Goal: Transaction & Acquisition: Purchase product/service

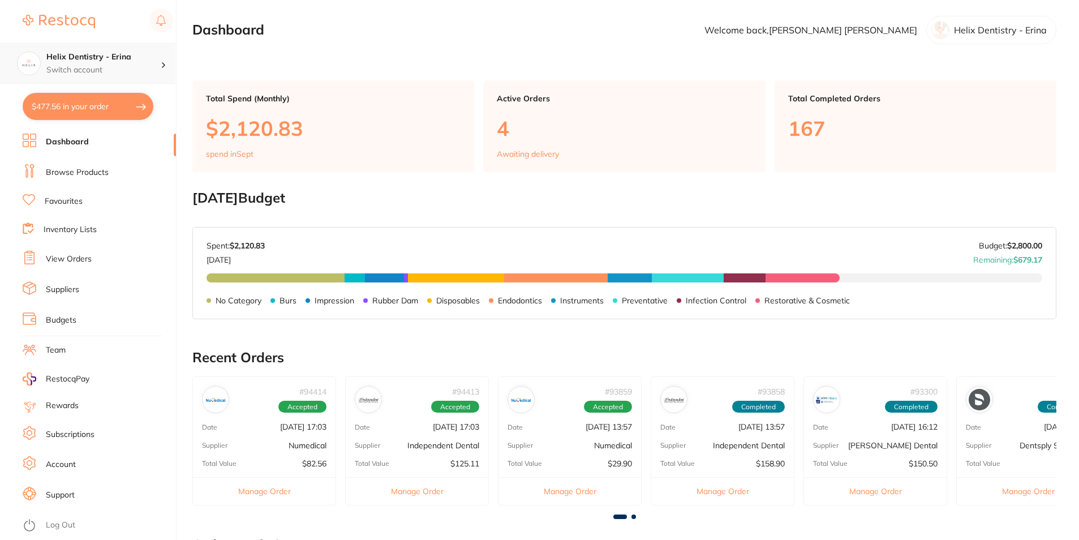
click at [107, 63] on div "Helix Dentistry - Erina Switch account" at bounding box center [103, 63] width 114 height 24
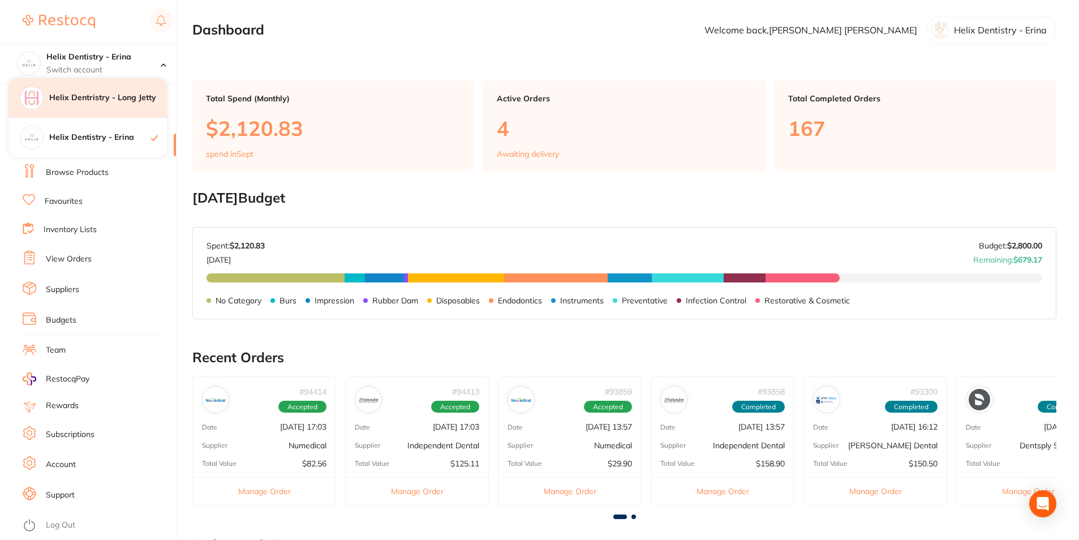
click at [110, 103] on h4 "Helix Dentristry - Long Jetty" at bounding box center [108, 97] width 118 height 11
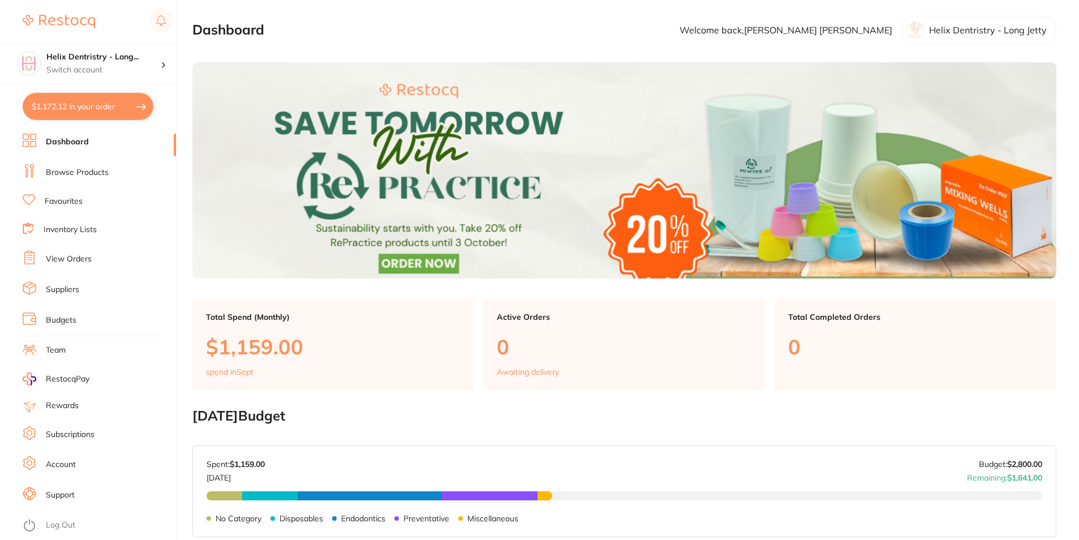
click at [98, 102] on button "$1,172.12 in your order" at bounding box center [88, 106] width 131 height 27
checkbox input "true"
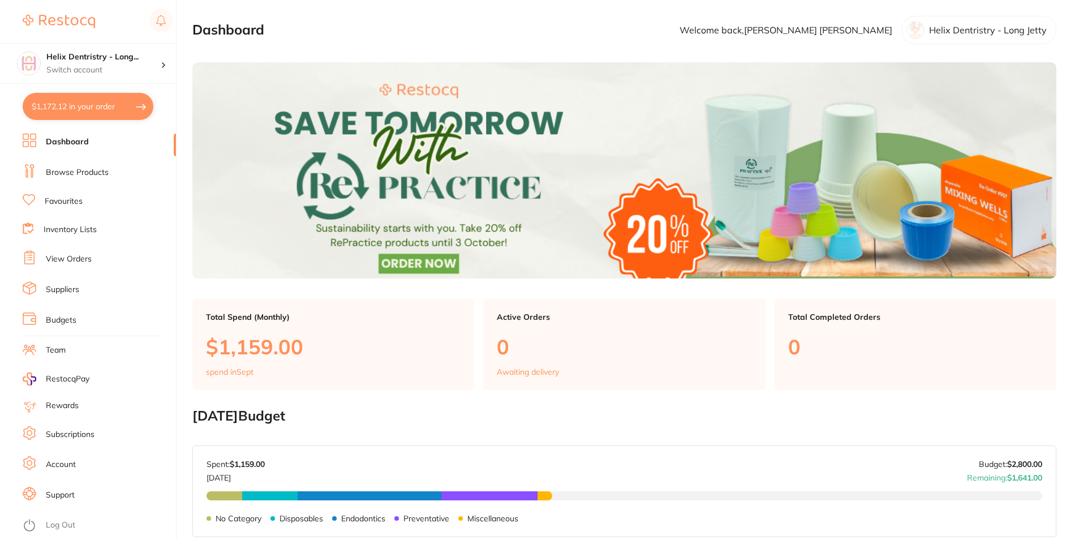
checkbox input "true"
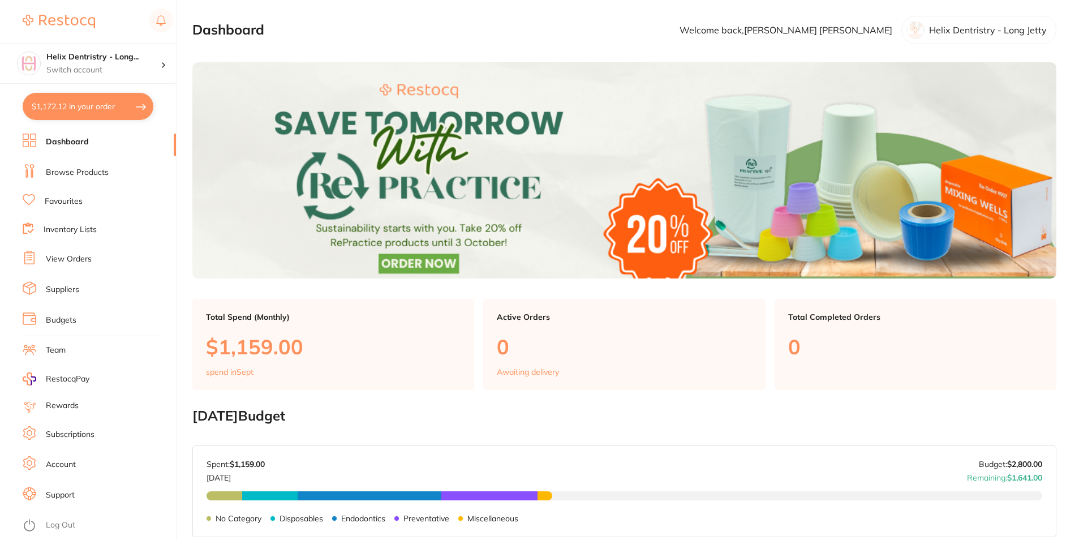
checkbox input "true"
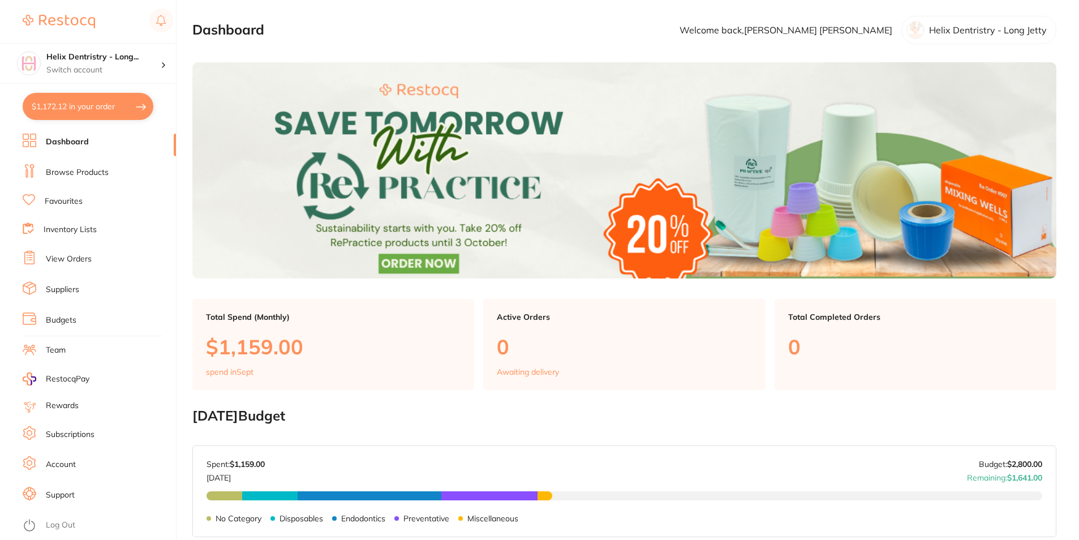
checkbox input "true"
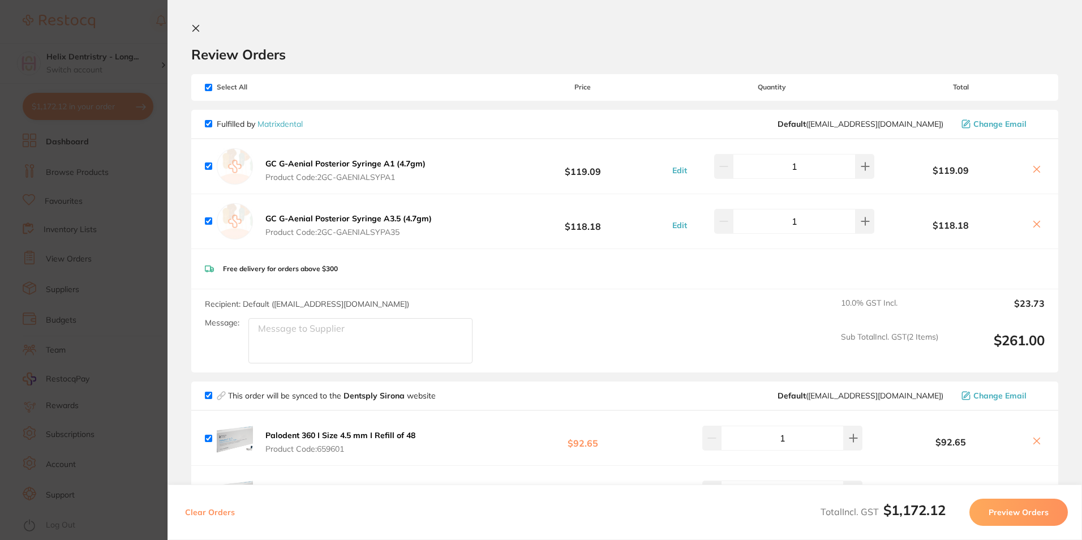
click at [192, 33] on button at bounding box center [198, 29] width 14 height 11
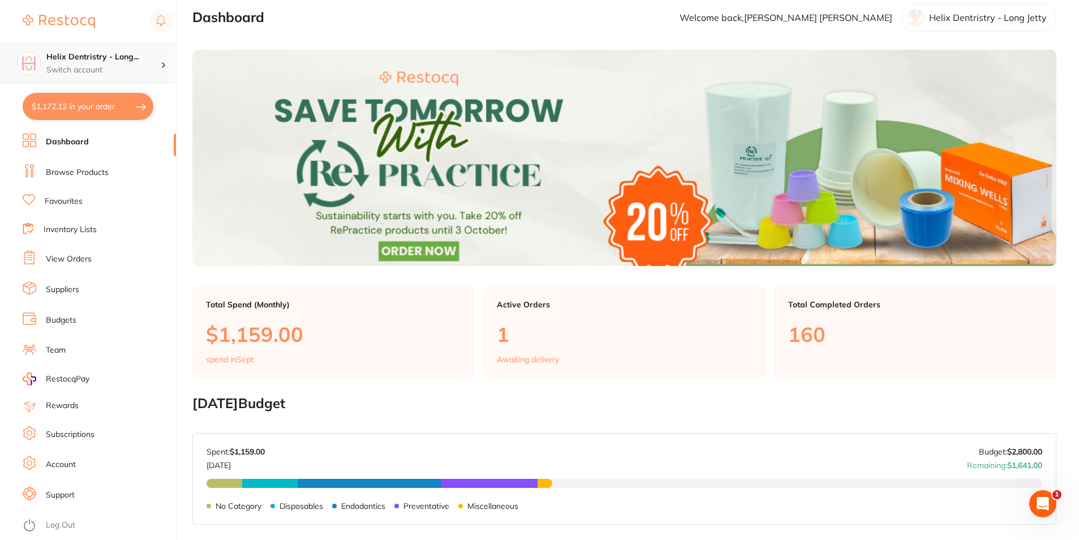
click at [120, 64] on p "Switch account" at bounding box center [103, 69] width 114 height 11
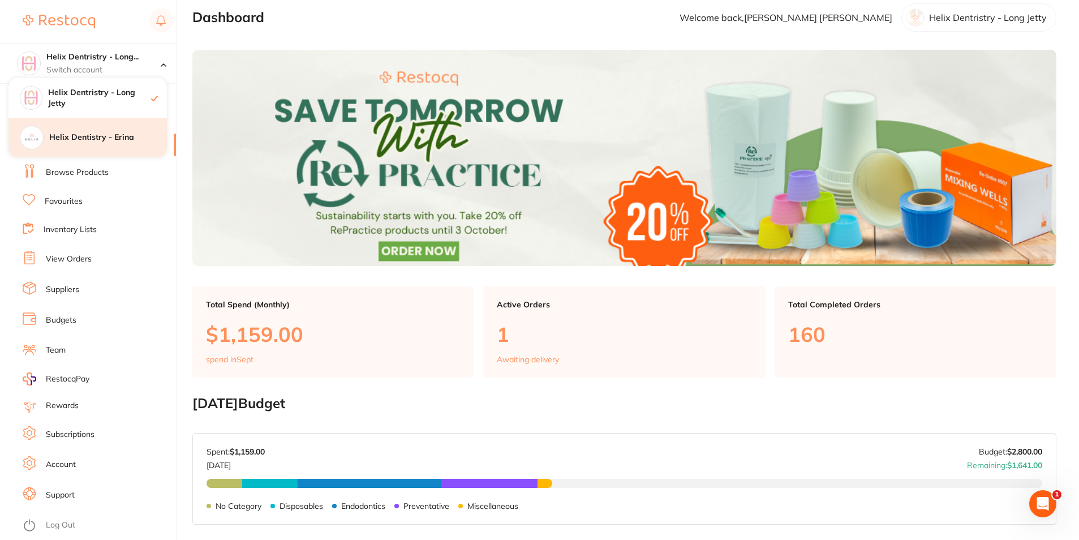
click at [101, 132] on h4 "Helix Dentistry - Erina" at bounding box center [108, 137] width 118 height 11
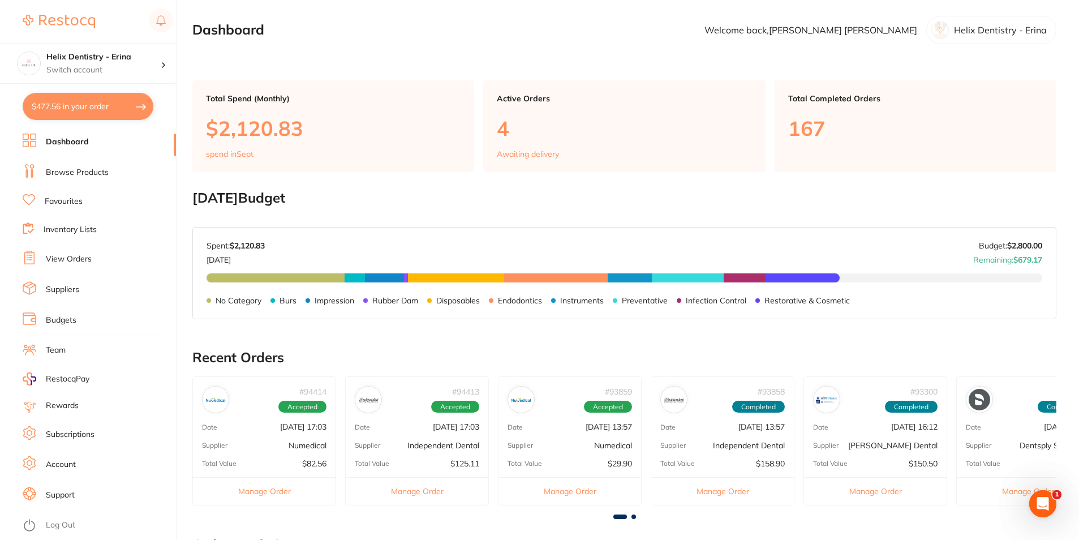
click at [58, 107] on button "$477.56 in your order" at bounding box center [88, 106] width 131 height 27
checkbox input "true"
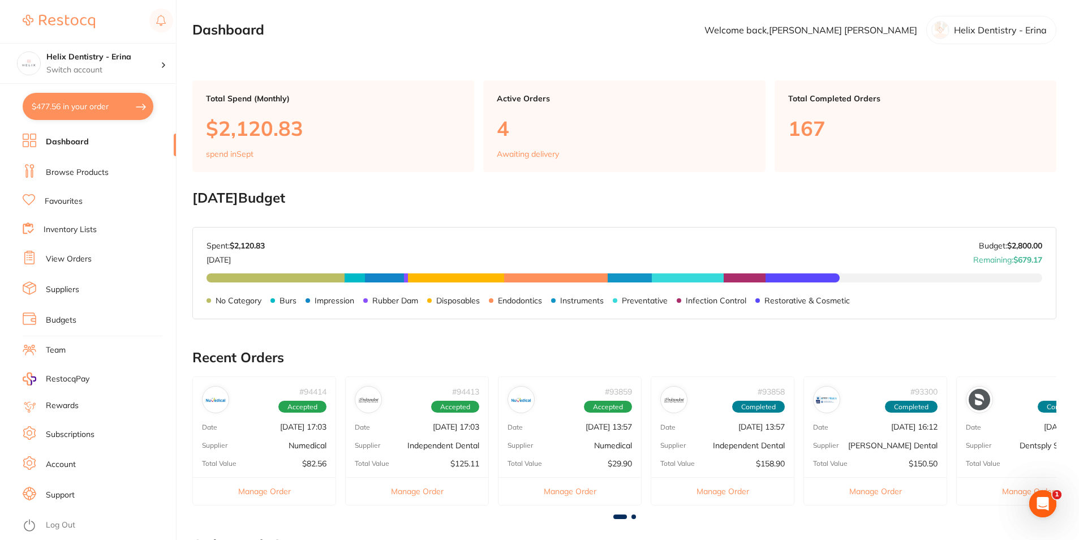
checkbox input "true"
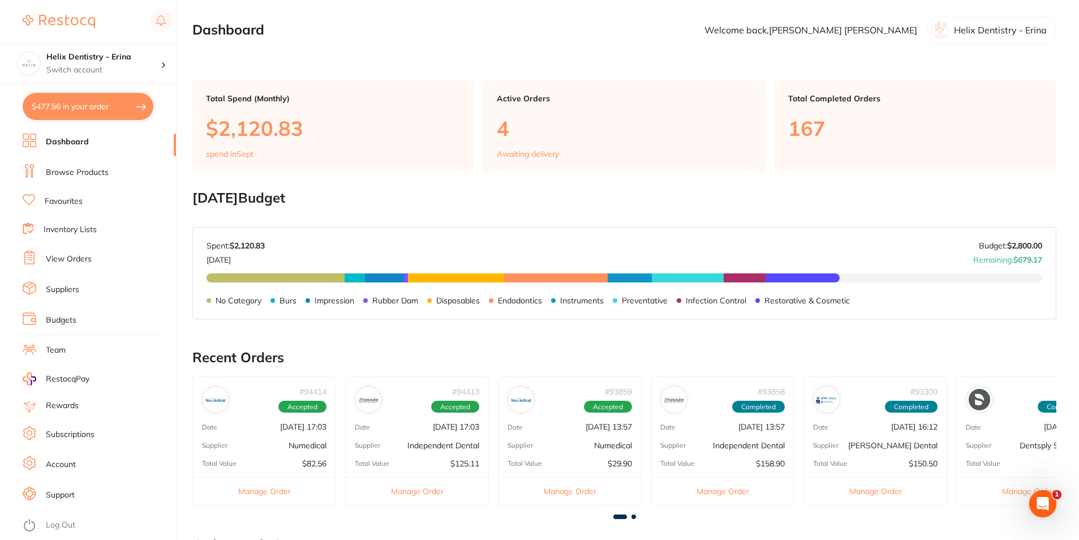
checkbox input "true"
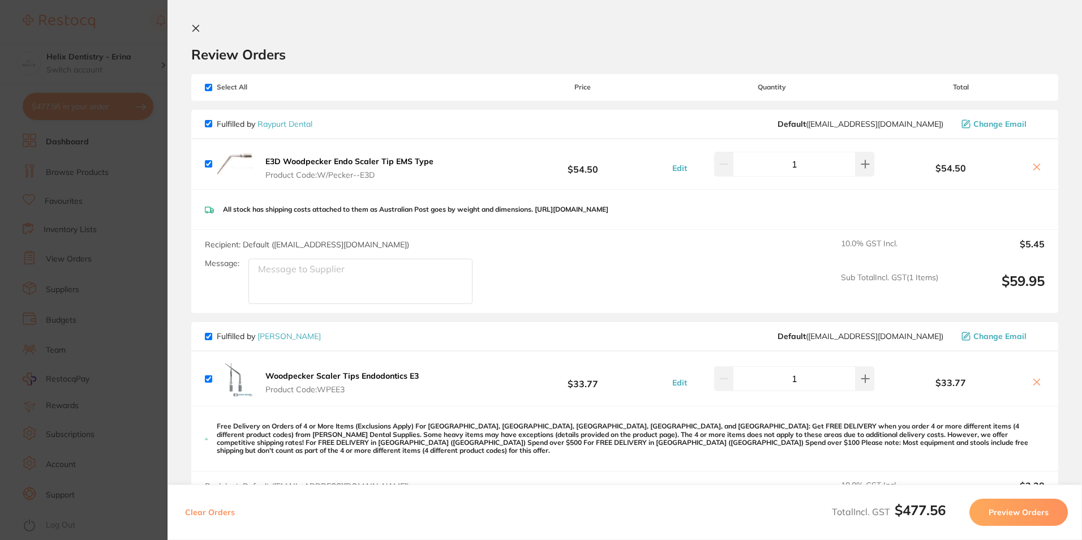
click at [196, 25] on icon at bounding box center [195, 28] width 9 height 9
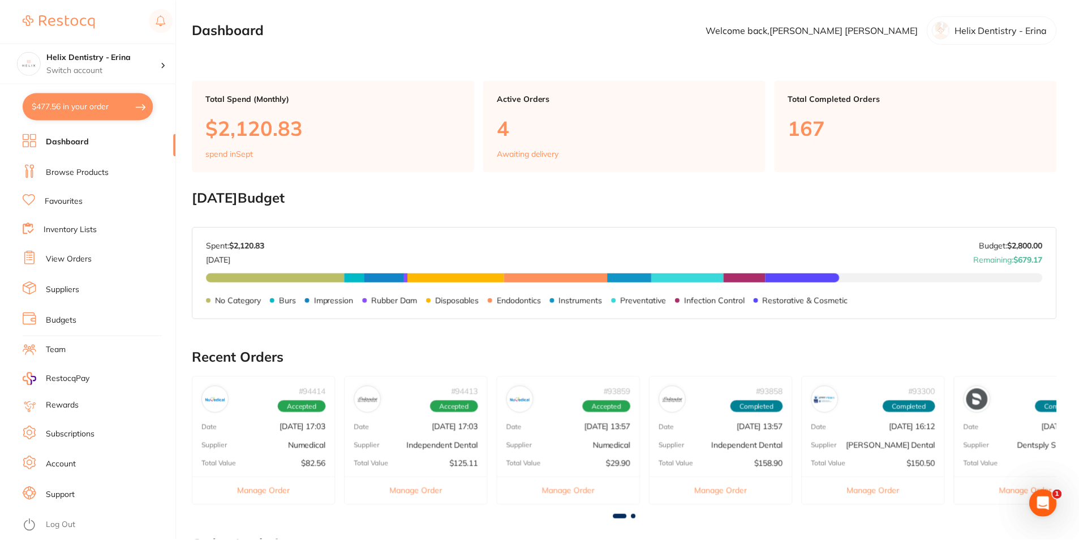
scroll to position [12, 0]
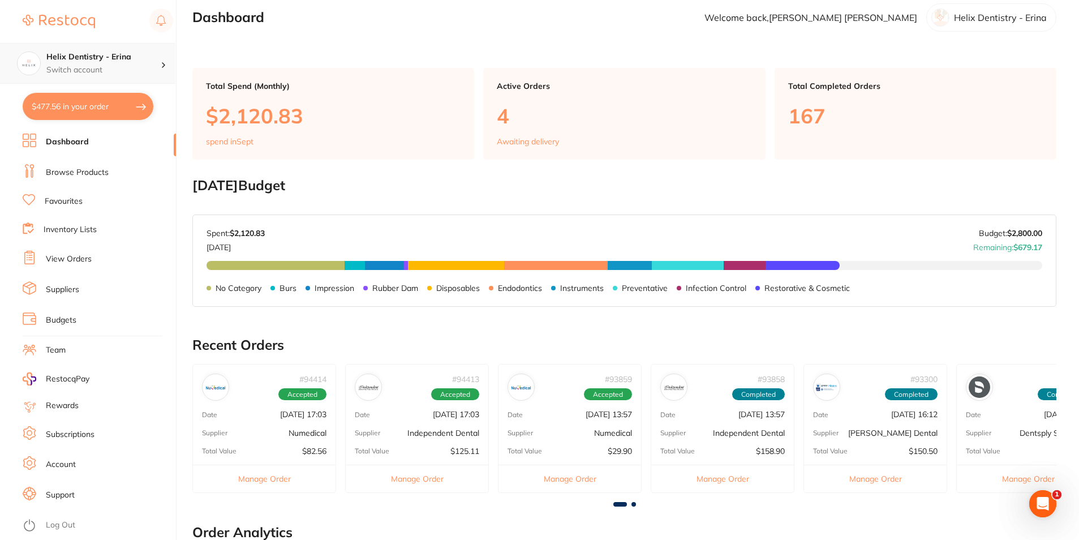
click at [66, 66] on p "Switch account" at bounding box center [103, 69] width 114 height 11
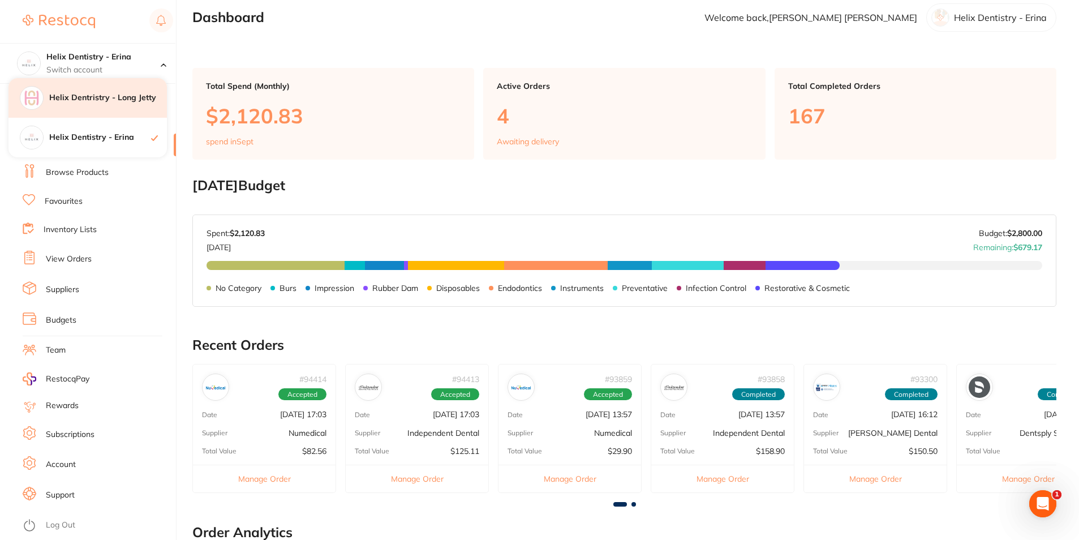
click at [127, 106] on div "Helix Dentristry - Long Jetty" at bounding box center [87, 98] width 158 height 40
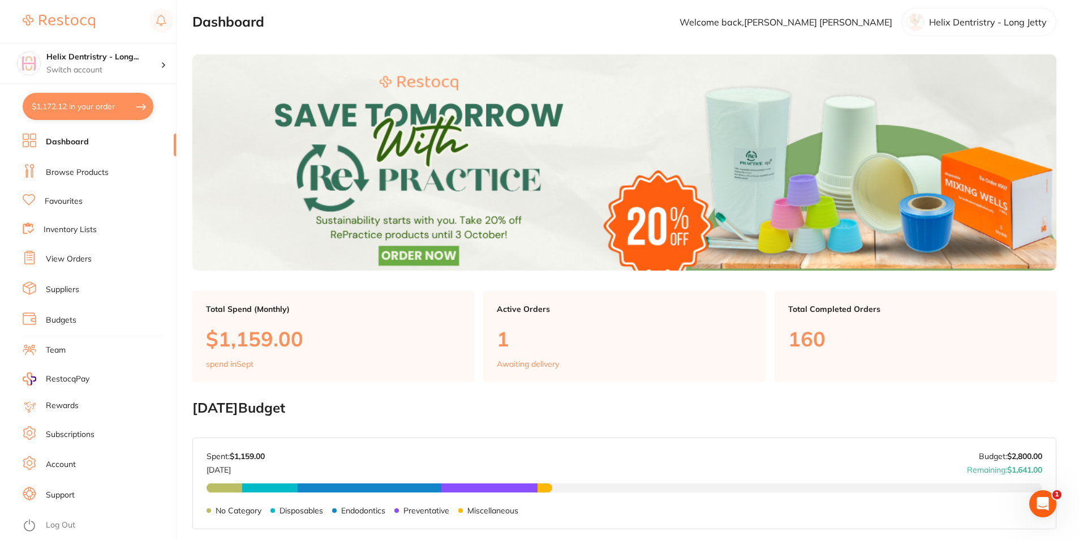
scroll to position [113, 0]
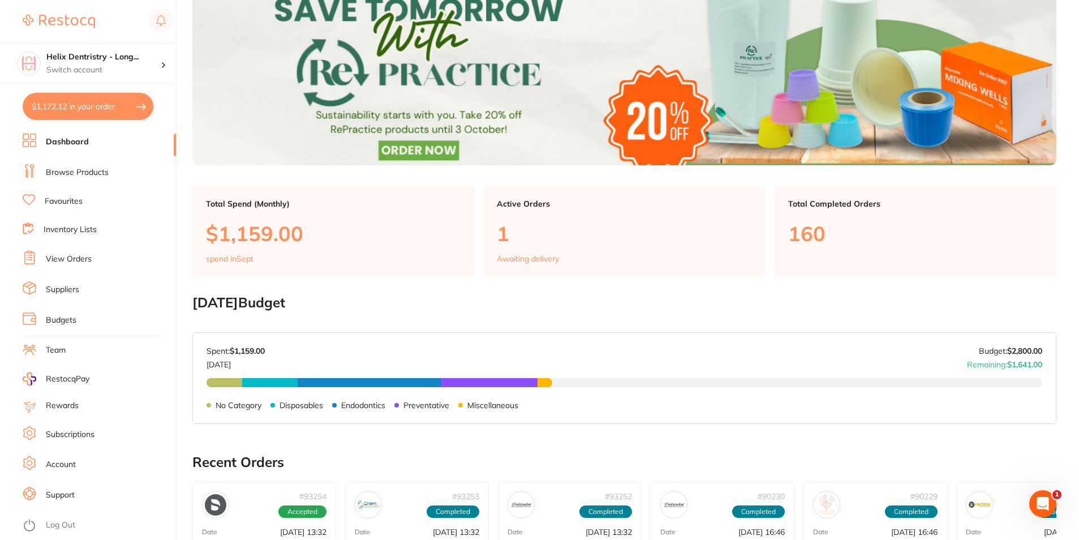
click at [123, 107] on button "$1,172.12 in your order" at bounding box center [88, 106] width 131 height 27
checkbox input "true"
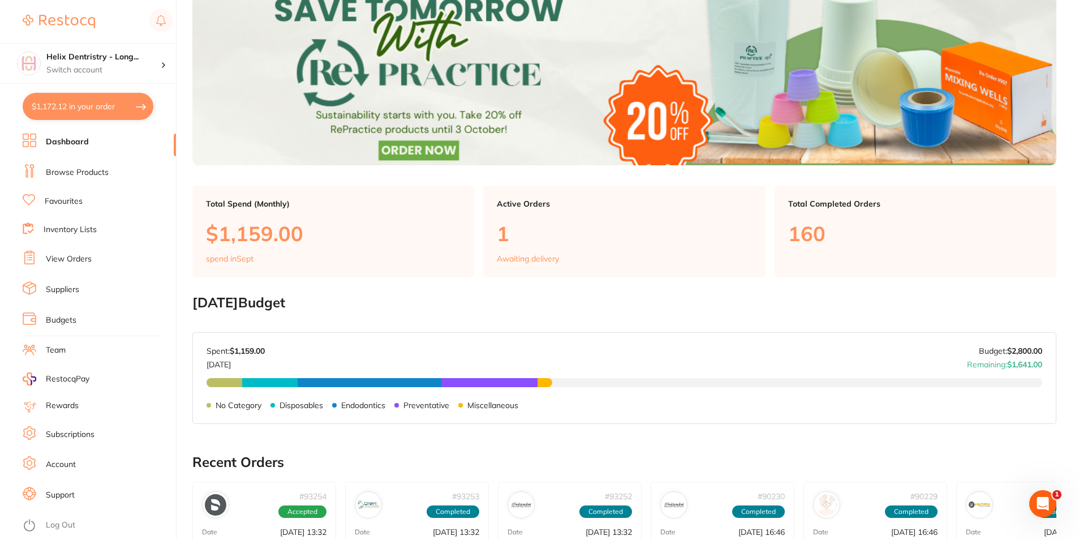
checkbox input "true"
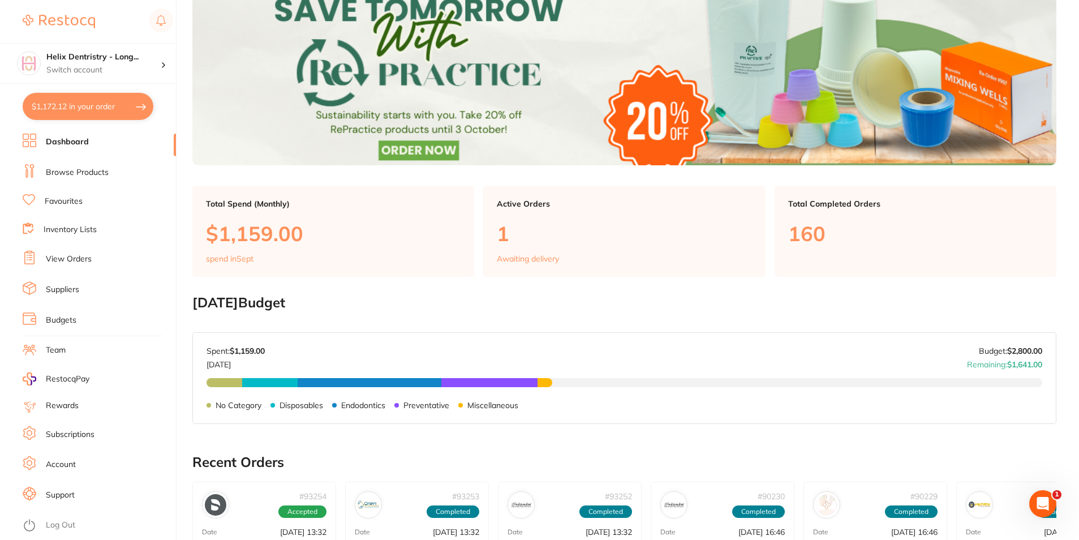
checkbox input "true"
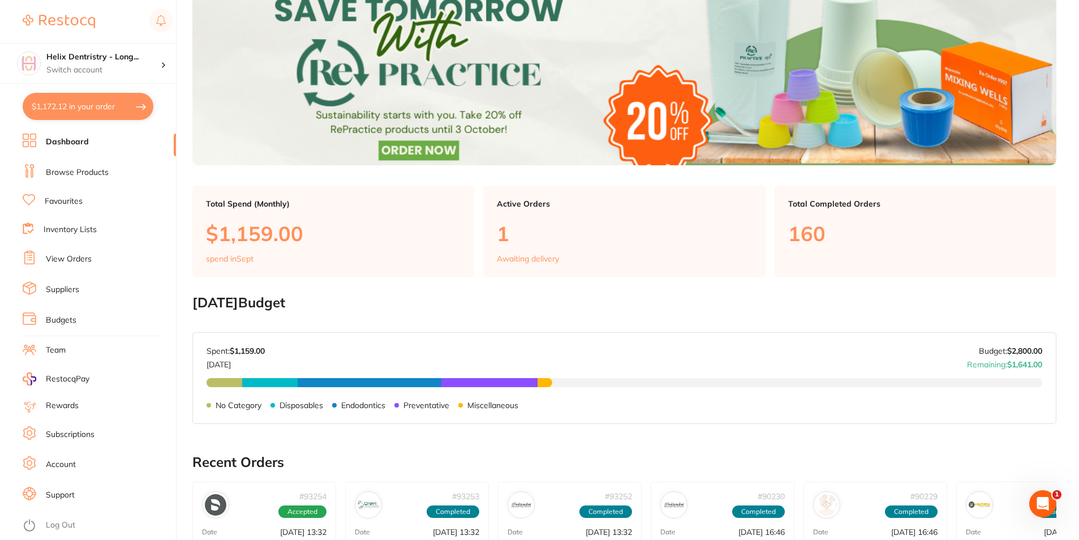
checkbox input "true"
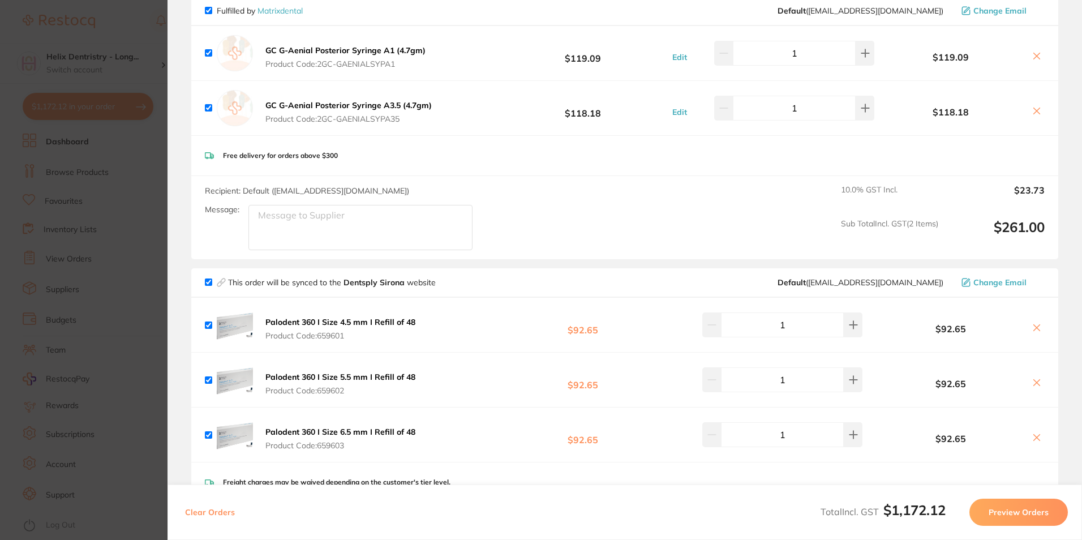
scroll to position [226, 0]
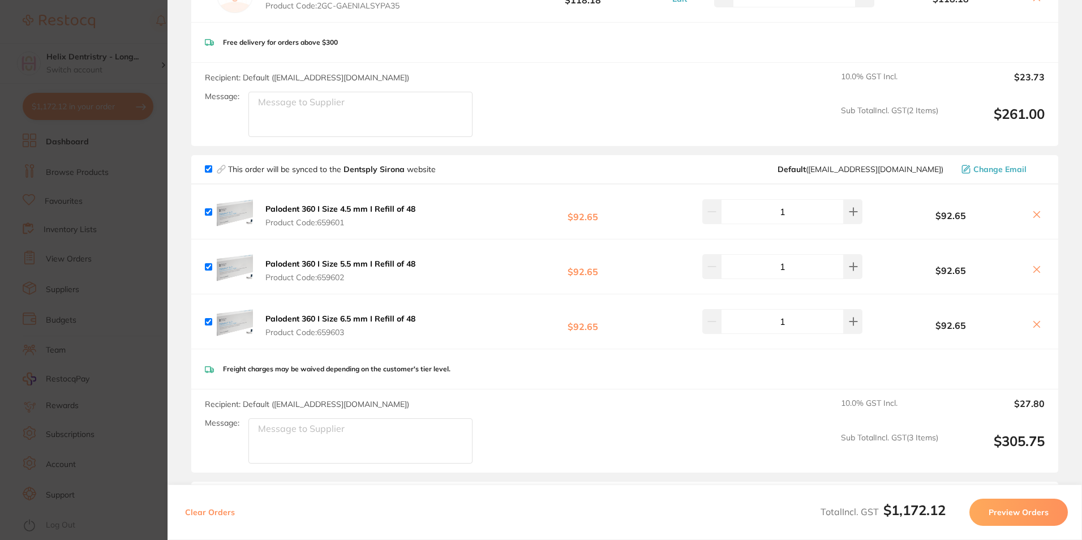
click at [1037, 212] on icon at bounding box center [1036, 214] width 9 height 9
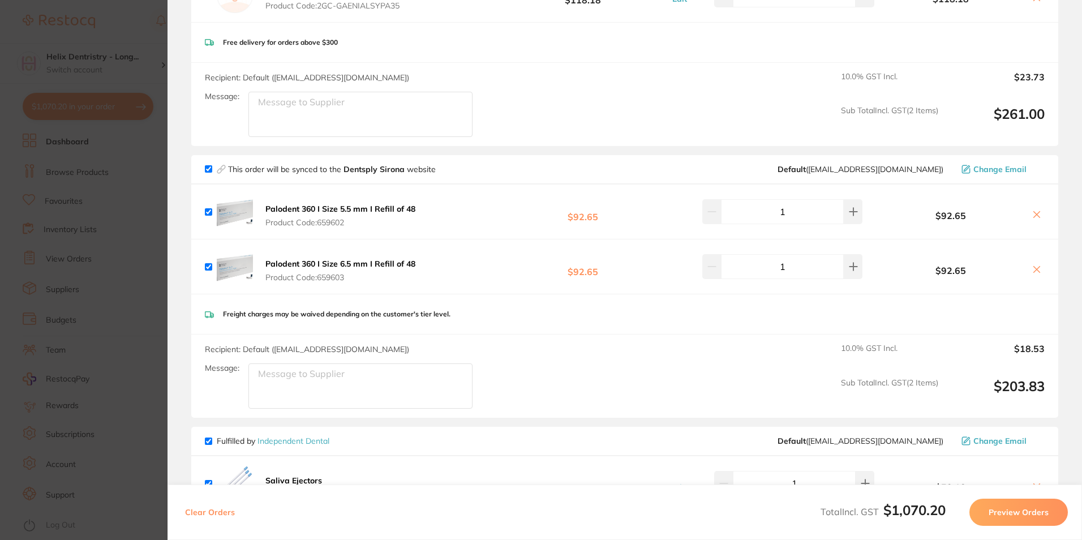
click at [1034, 216] on icon at bounding box center [1037, 215] width 6 height 6
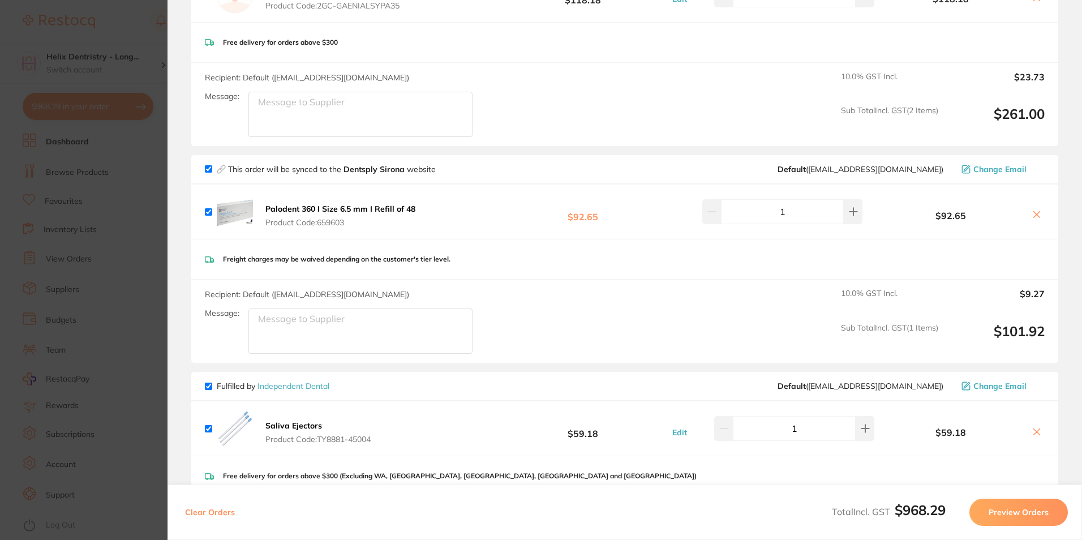
click at [1033, 213] on icon at bounding box center [1036, 214] width 9 height 9
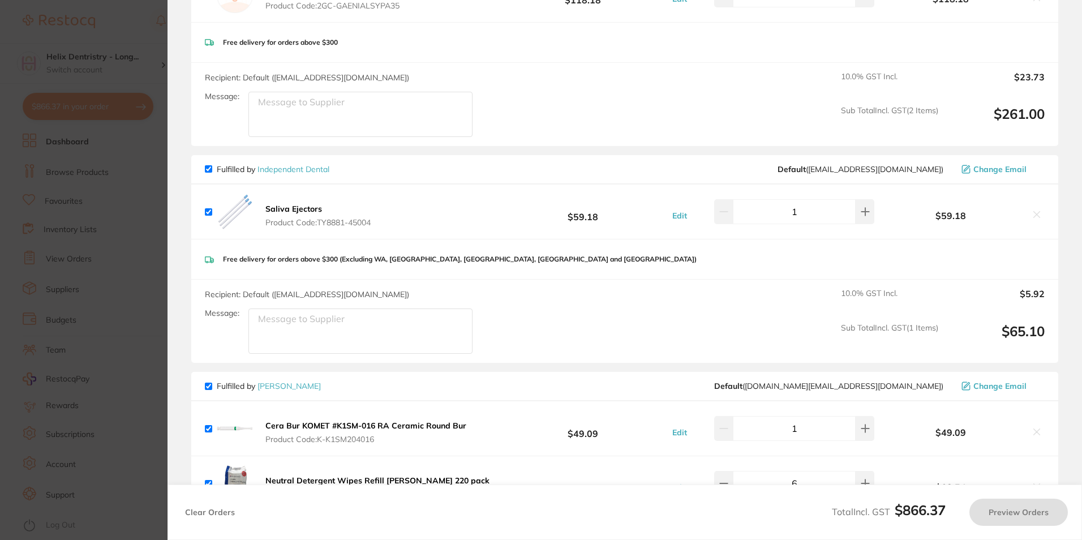
checkbox input "true"
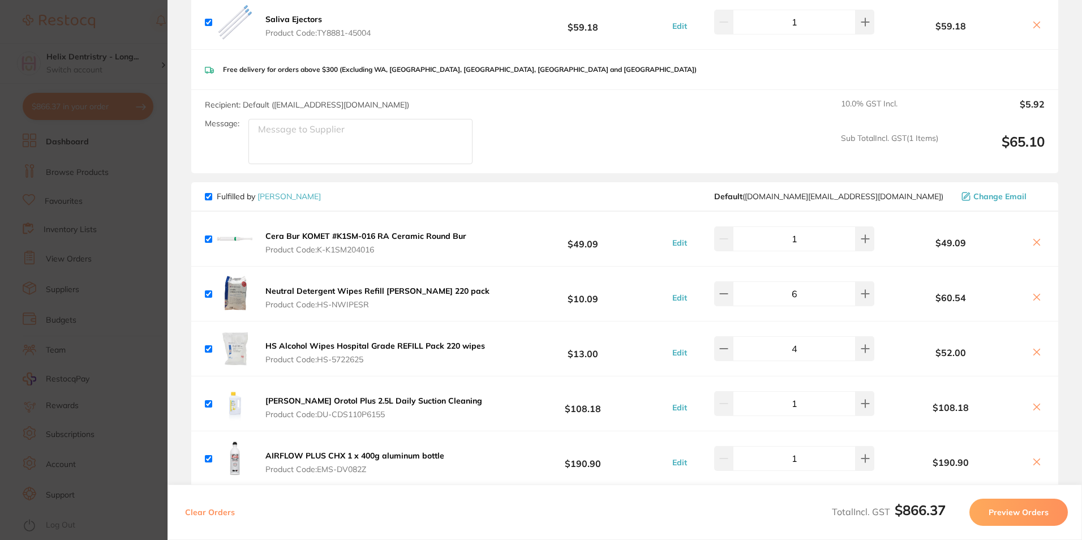
scroll to position [396, 0]
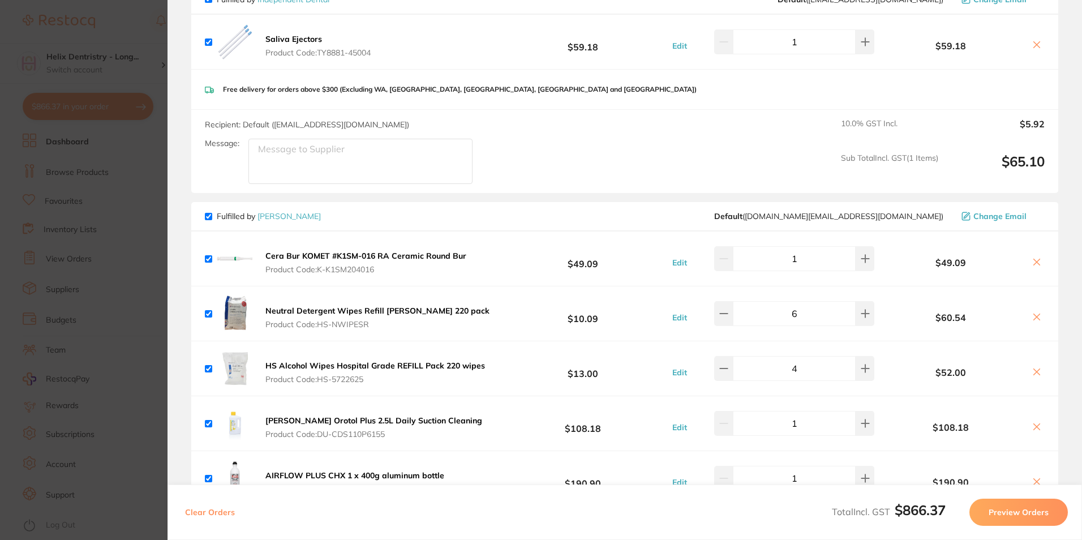
drag, startPoint x: 262, startPoint y: 256, endPoint x: 342, endPoint y: 259, distance: 79.8
click at [342, 259] on button "Cera Bur KOMET #K1SM-016 RA Ceramic Round Bur Product Code: K-K1SM204016" at bounding box center [366, 263] width 208 height 24
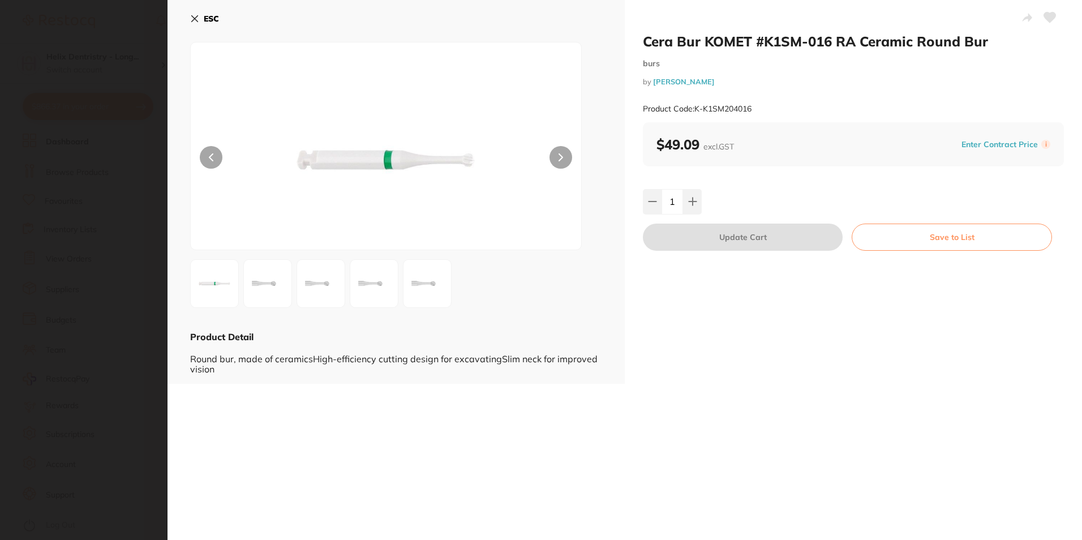
scroll to position [0, 0]
click at [214, 11] on button "ESC" at bounding box center [204, 18] width 29 height 19
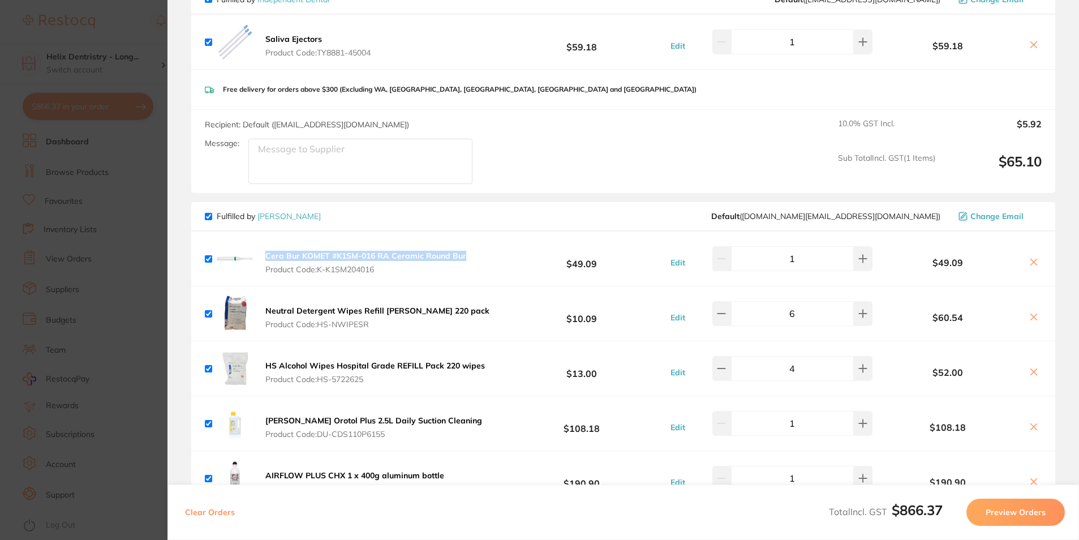
drag, startPoint x: 477, startPoint y: 256, endPoint x: 263, endPoint y: 253, distance: 214.4
click at [263, 253] on div "Cera Bur KOMET #K1SM-016 RA Ceramic Round Bur Product Code: K-K1SM204016 $49.09…" at bounding box center [623, 258] width 864 height 54
drag, startPoint x: 263, startPoint y: 253, endPoint x: 393, endPoint y: 268, distance: 131.0
click at [393, 268] on span "Product Code: K-K1SM204016" at bounding box center [365, 269] width 201 height 9
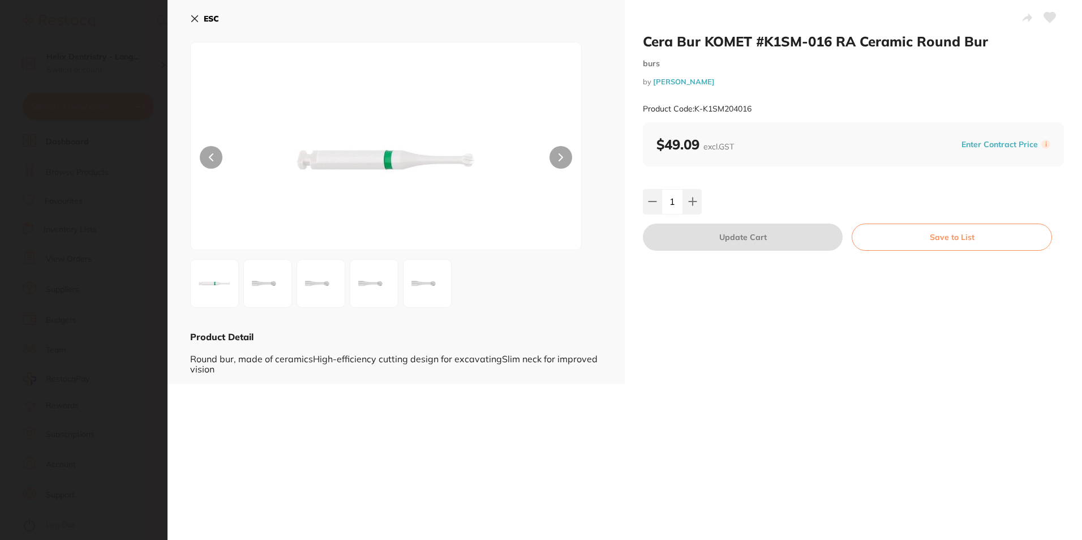
scroll to position [0, 0]
click at [195, 11] on button "ESC" at bounding box center [204, 18] width 29 height 19
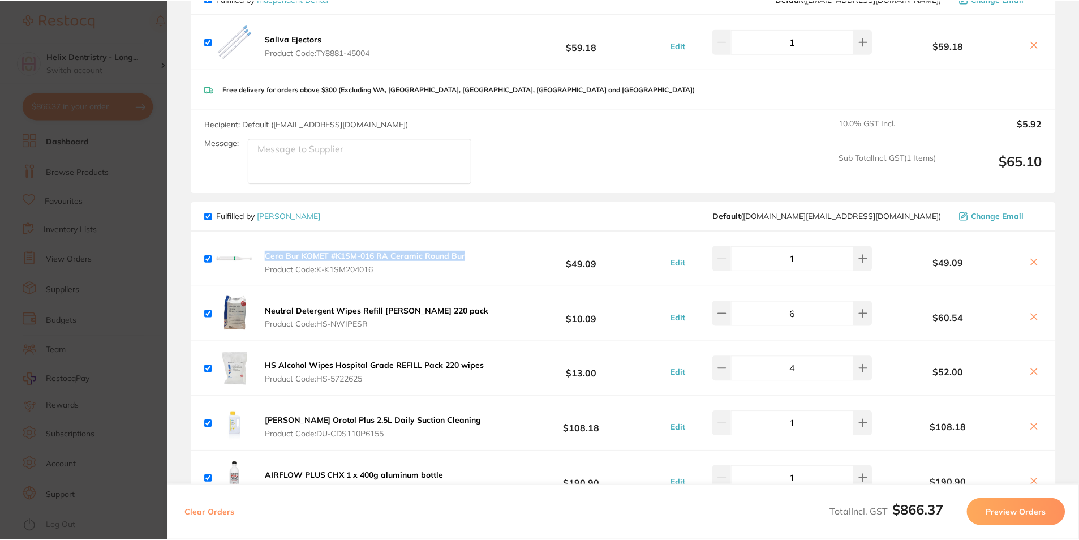
scroll to position [113, 0]
click at [392, 276] on div "Cera Bur KOMET #K1SM-016 RA Ceramic Round Bur Product Code: K-K1SM204016" at bounding box center [337, 258] width 265 height 36
drag, startPoint x: 399, startPoint y: 272, endPoint x: 309, endPoint y: 268, distance: 89.5
click at [309, 268] on span "Product Code: K-K1SM204016" at bounding box center [365, 269] width 201 height 9
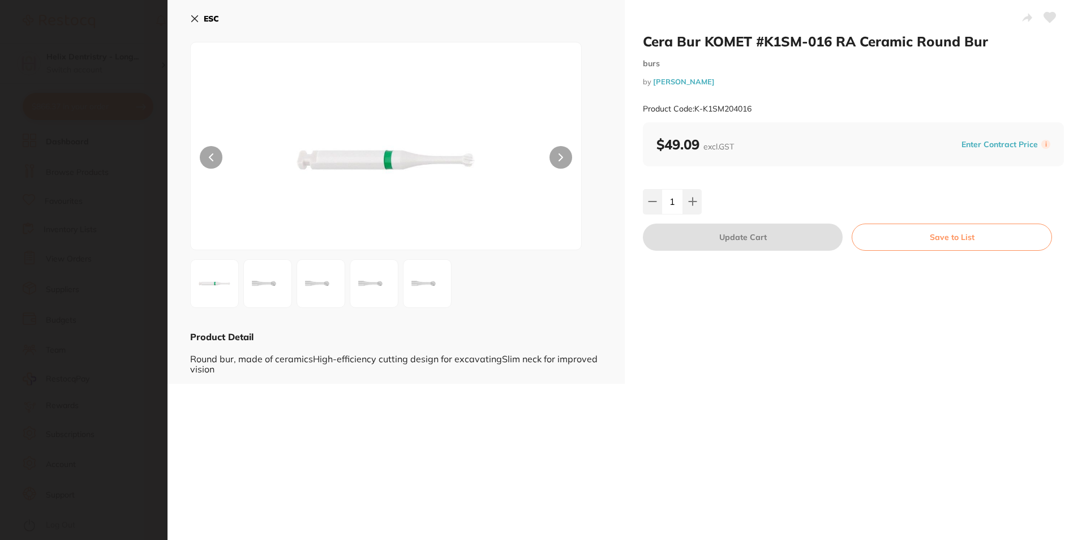
scroll to position [0, 0]
click at [200, 17] on button "ESC" at bounding box center [204, 18] width 29 height 19
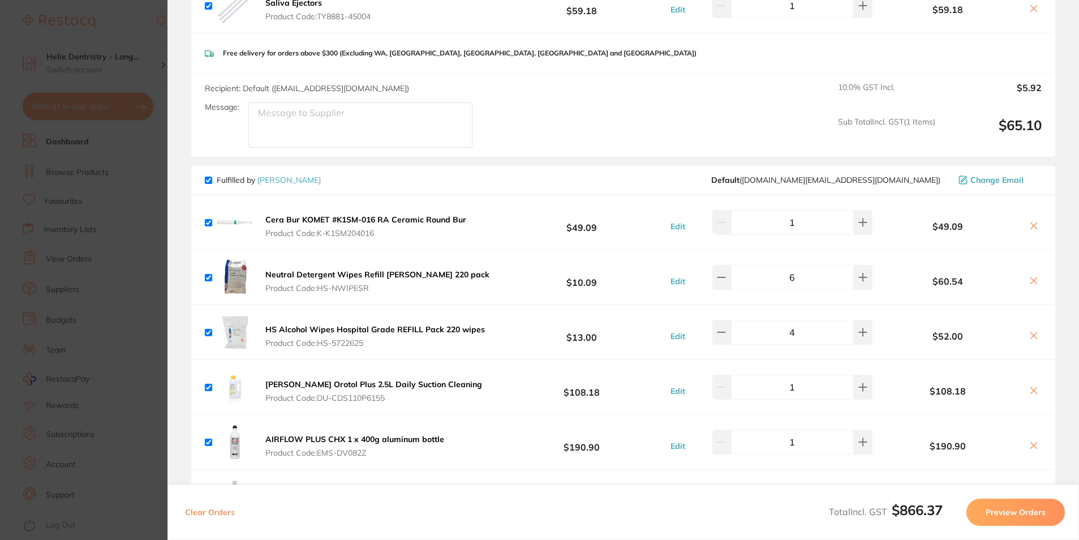
scroll to position [453, 0]
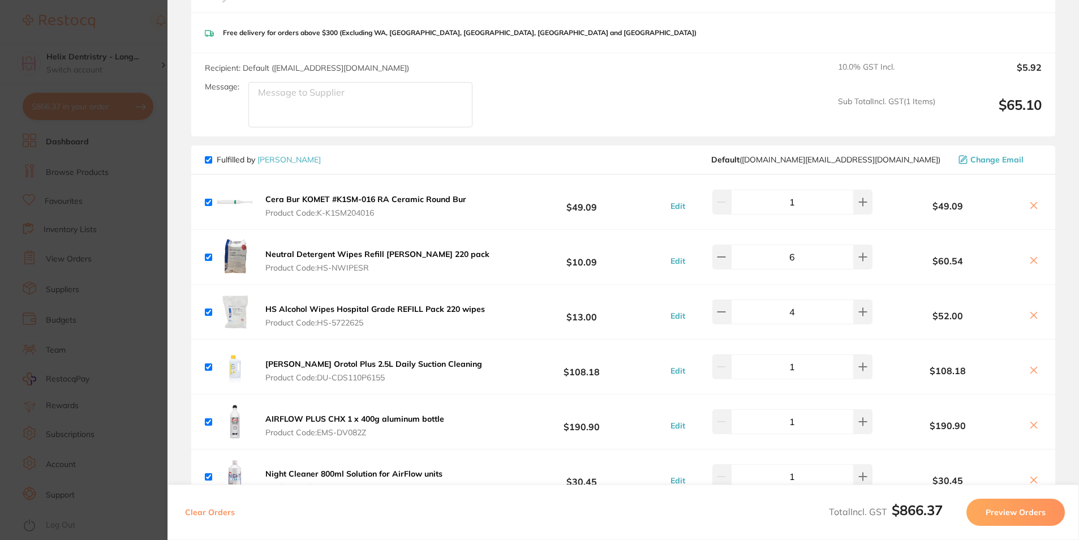
drag, startPoint x: 392, startPoint y: 214, endPoint x: 294, endPoint y: 213, distance: 98.4
click at [294, 213] on span "Product Code: K-K1SM204016" at bounding box center [365, 212] width 201 height 9
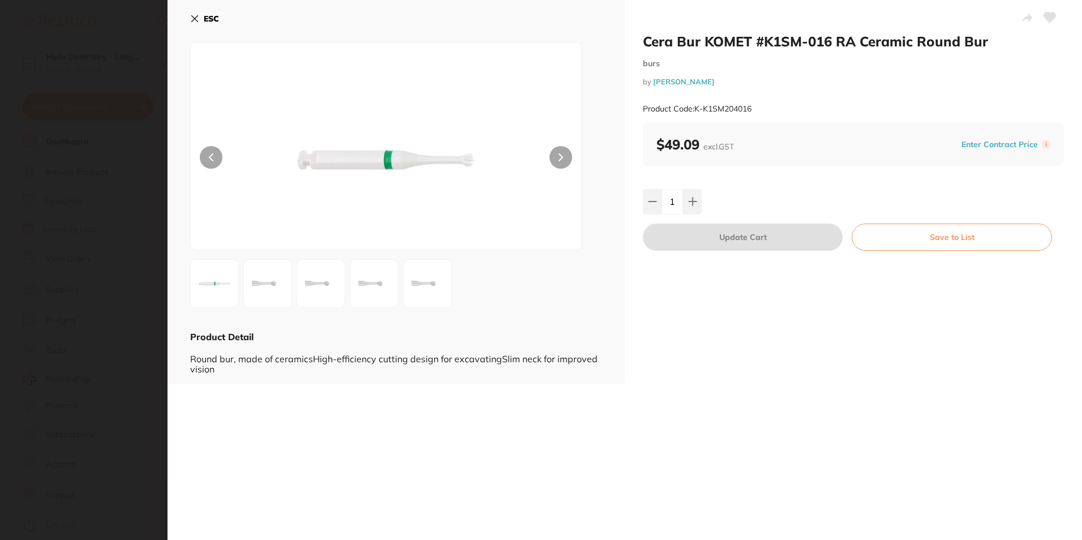
scroll to position [0, 0]
click at [200, 18] on button "ESC" at bounding box center [204, 18] width 29 height 19
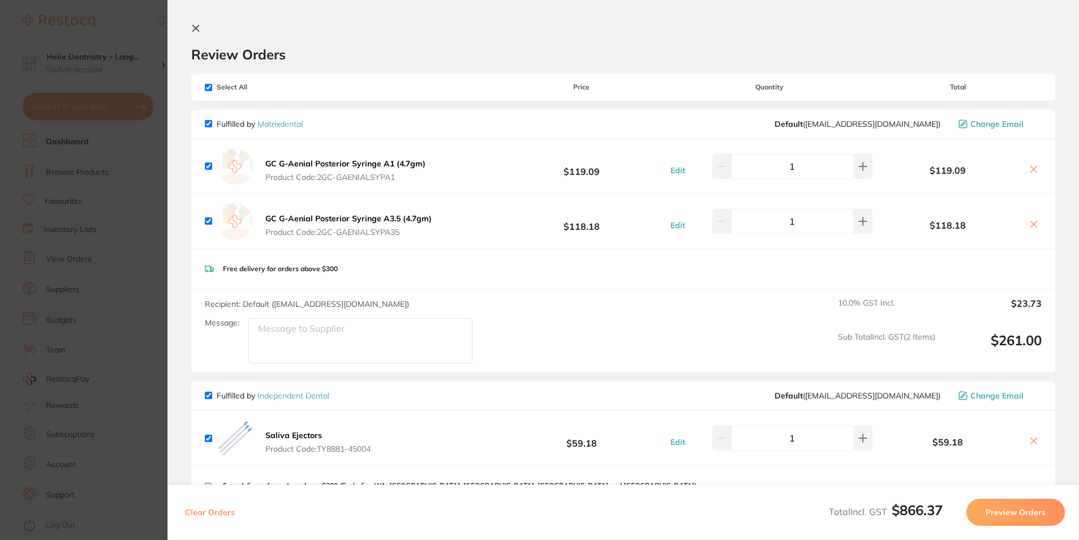
click at [198, 25] on button at bounding box center [198, 29] width 14 height 11
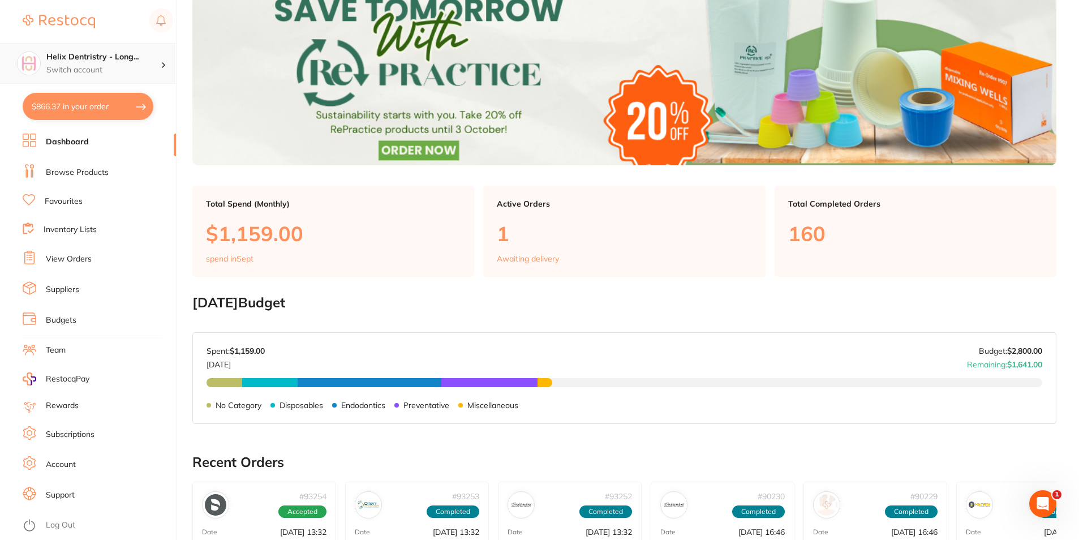
click at [156, 55] on h4 "Helix Dentristry - Long..." at bounding box center [103, 56] width 114 height 11
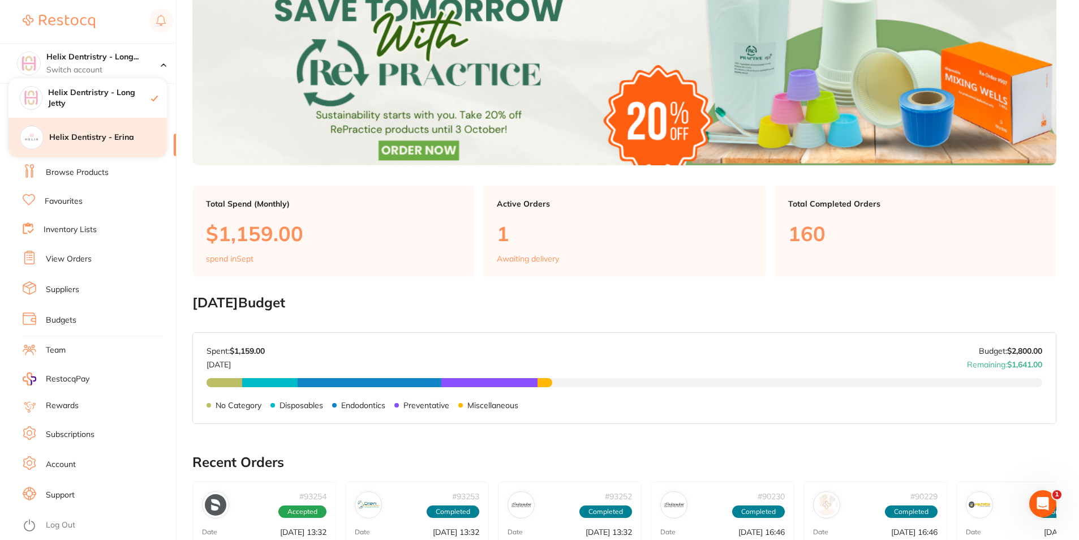
click at [98, 137] on h4 "Helix Dentistry - Erina" at bounding box center [108, 137] width 118 height 11
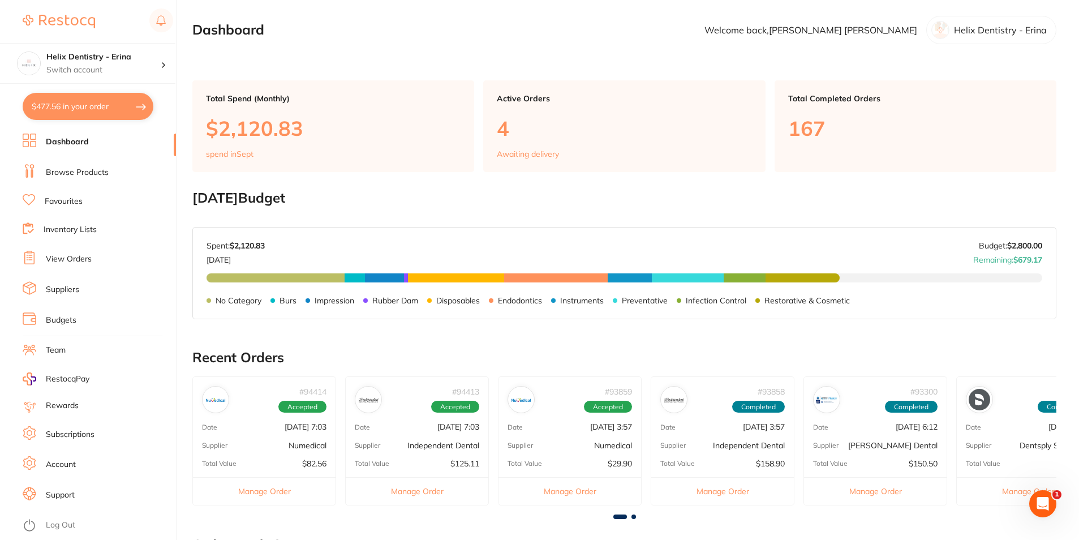
click at [72, 175] on link "Browse Products" at bounding box center [77, 172] width 63 height 11
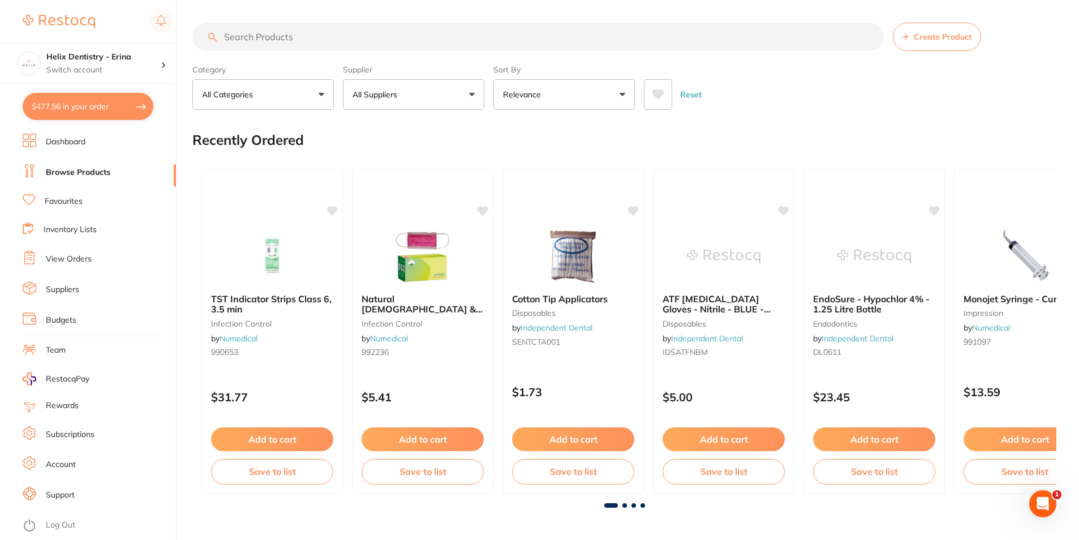
click at [284, 36] on input "search" at bounding box center [537, 37] width 691 height 28
type input "IRM"
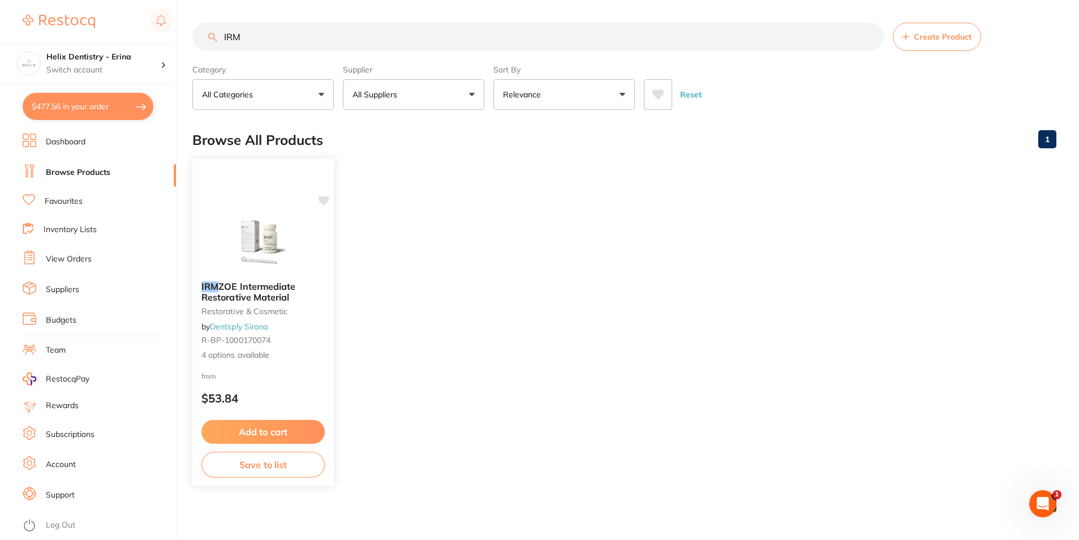
click at [281, 295] on span "ZOE Intermediate Restorative Material" at bounding box center [248, 292] width 94 height 22
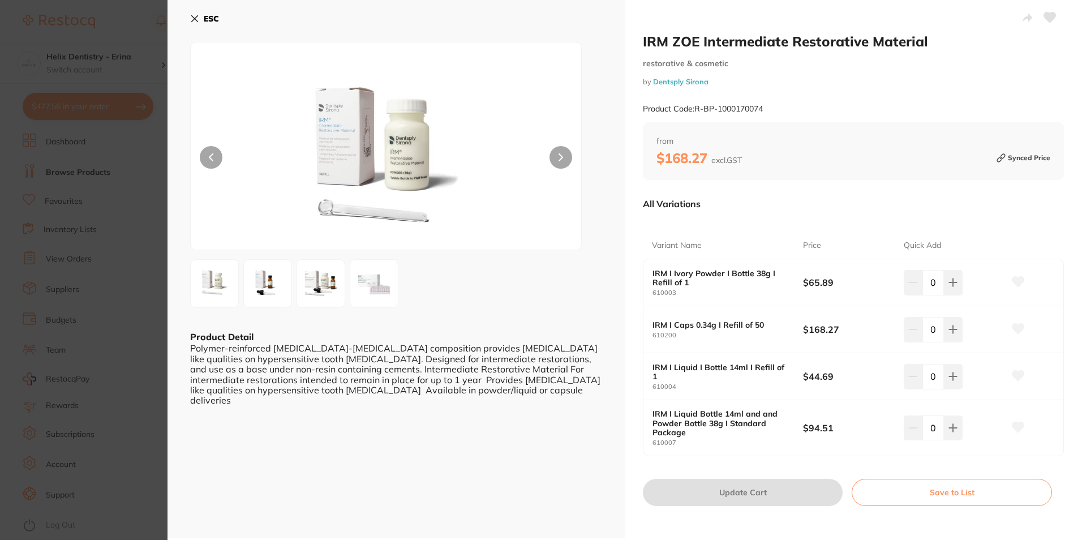
click at [365, 281] on img at bounding box center [374, 283] width 41 height 41
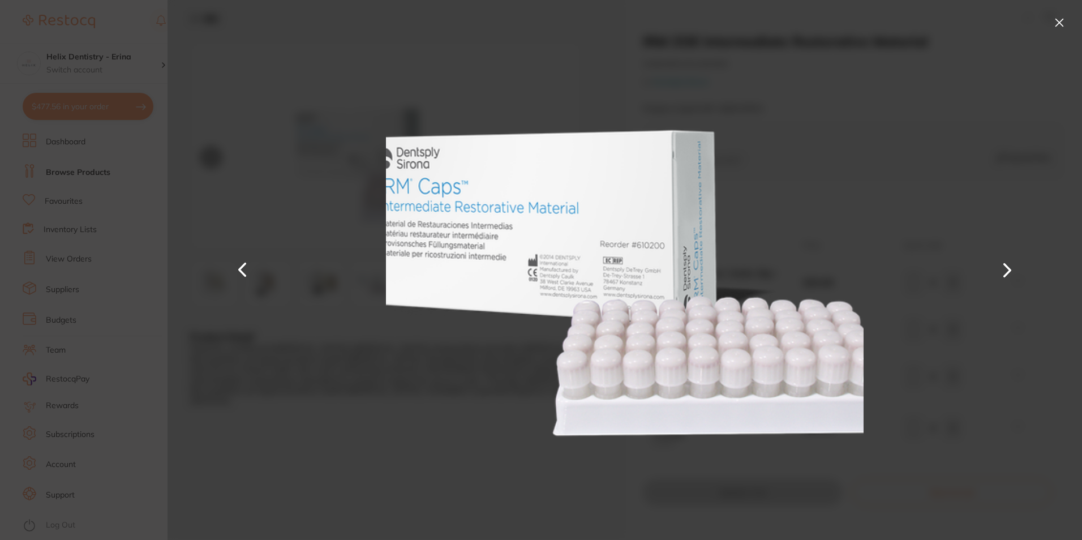
drag, startPoint x: 1057, startPoint y: 22, endPoint x: 1066, endPoint y: 54, distance: 32.9
click at [1057, 21] on button at bounding box center [1059, 23] width 18 height 18
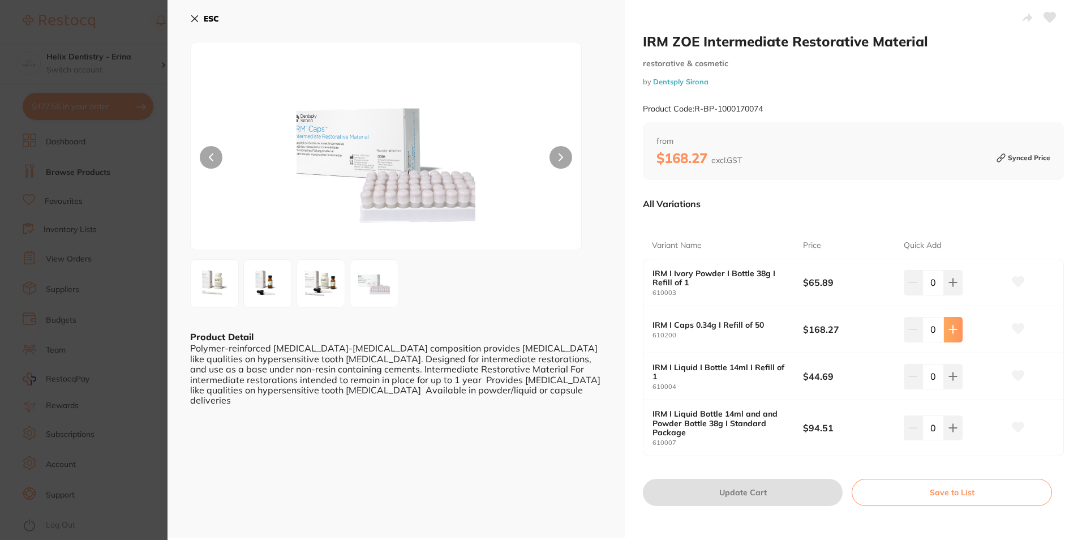
click at [954, 328] on icon at bounding box center [952, 329] width 9 height 9
type input "1"
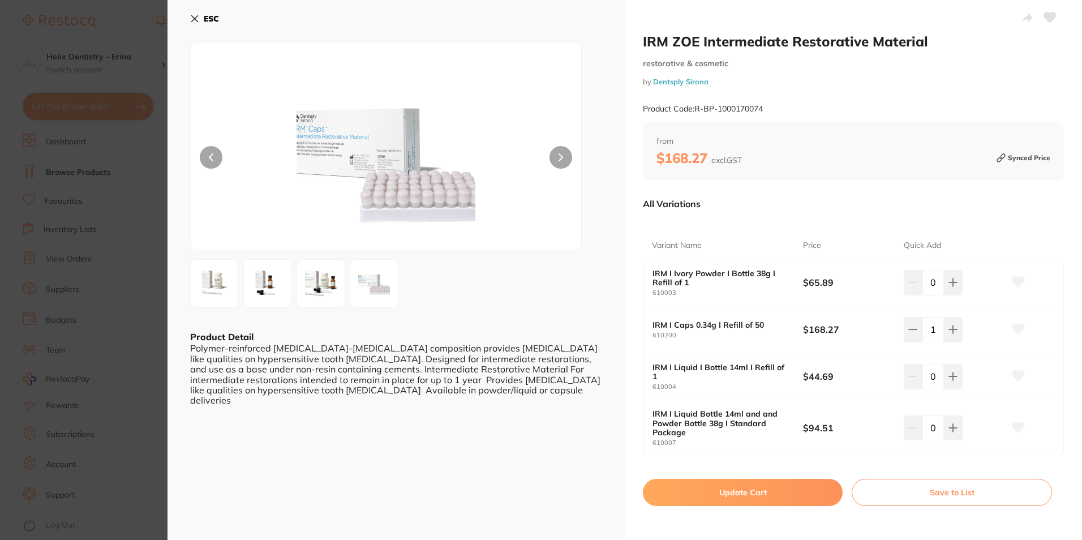
click at [774, 491] on button "Update Cart" at bounding box center [743, 492] width 200 height 27
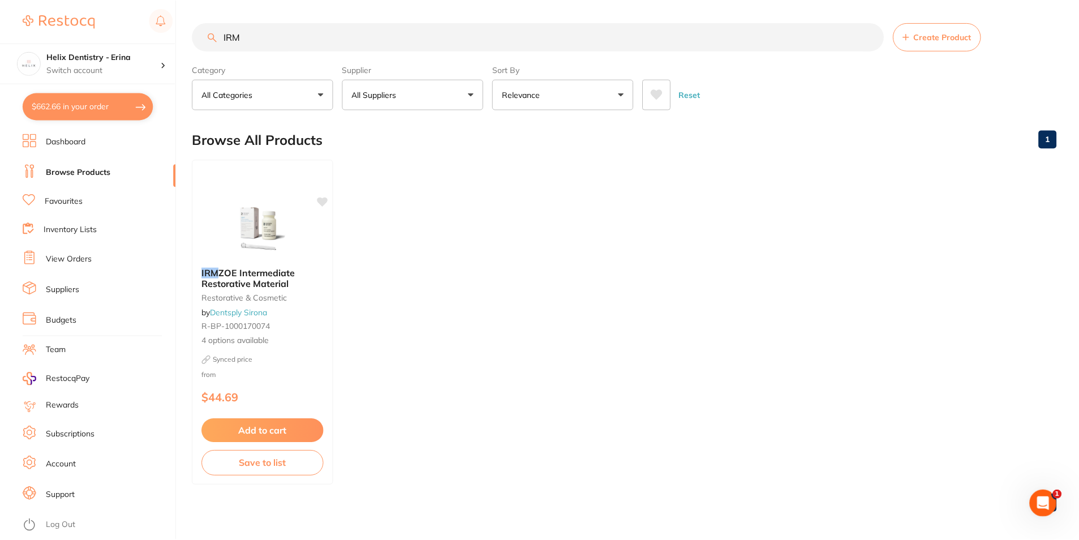
scroll to position [4, 0]
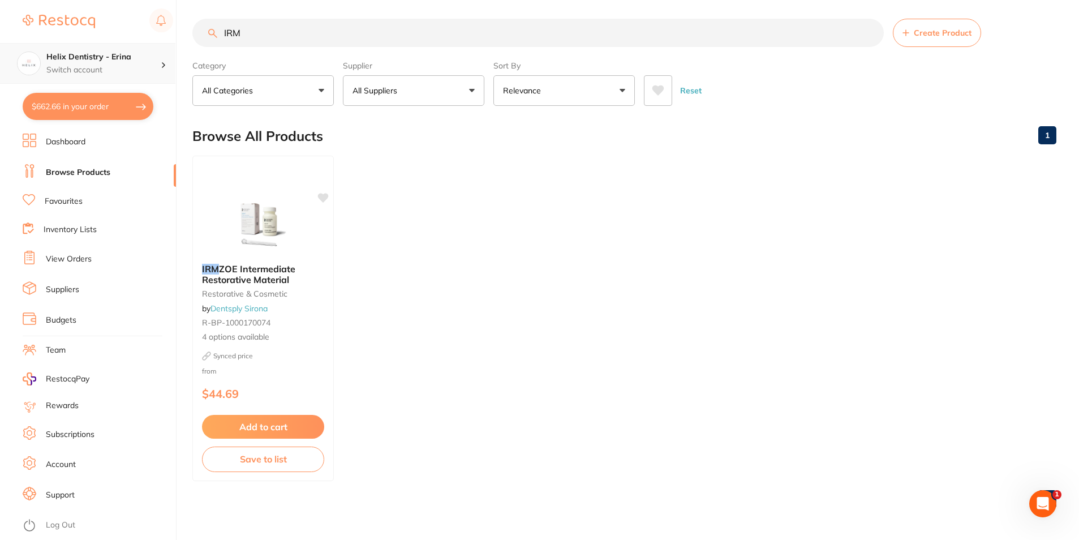
click at [117, 74] on p "Switch account" at bounding box center [103, 69] width 114 height 11
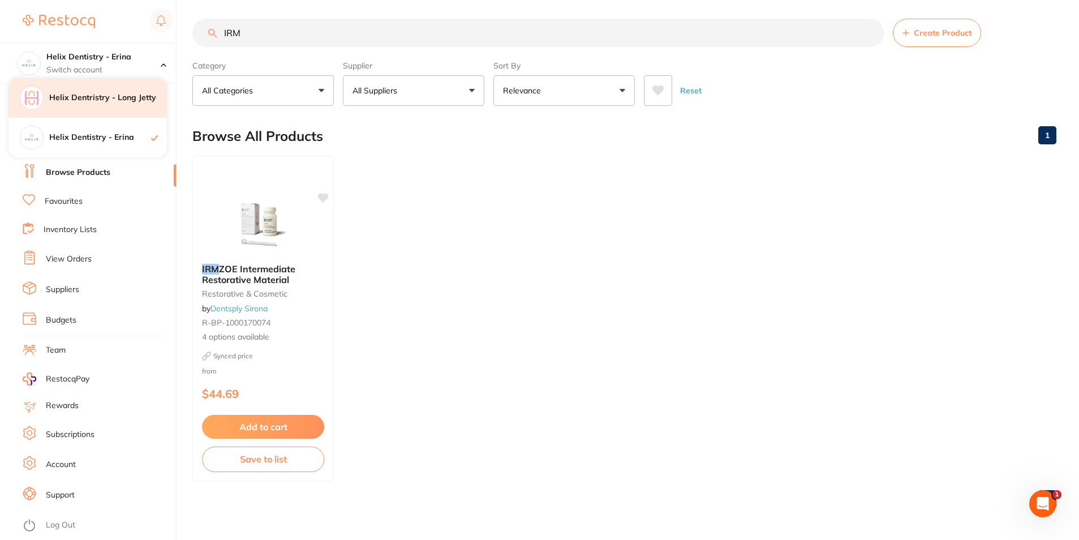
click at [102, 97] on h4 "Helix Dentristry - Long Jetty" at bounding box center [108, 97] width 118 height 11
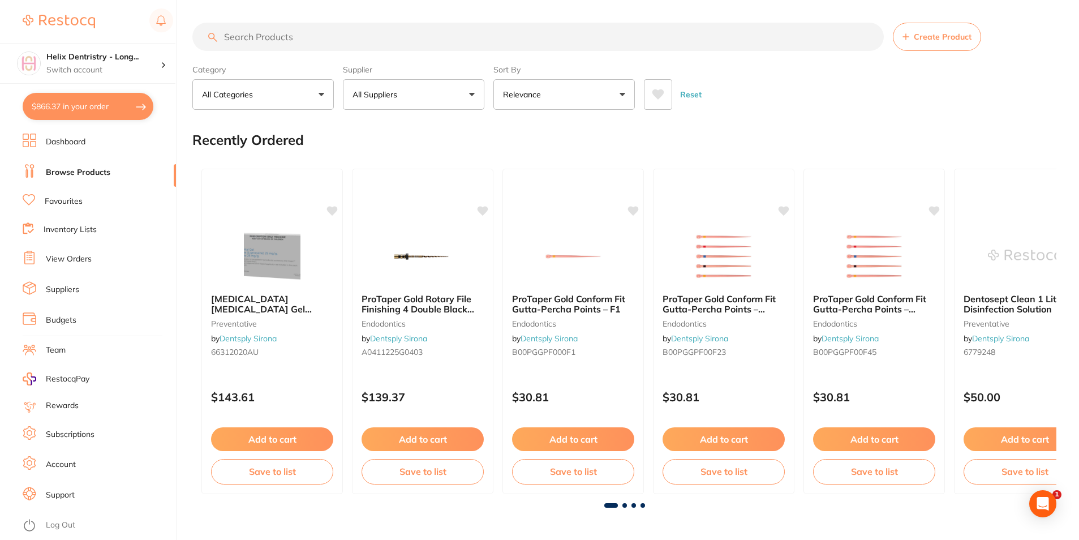
click at [93, 102] on button "$866.37 in your order" at bounding box center [88, 106] width 131 height 27
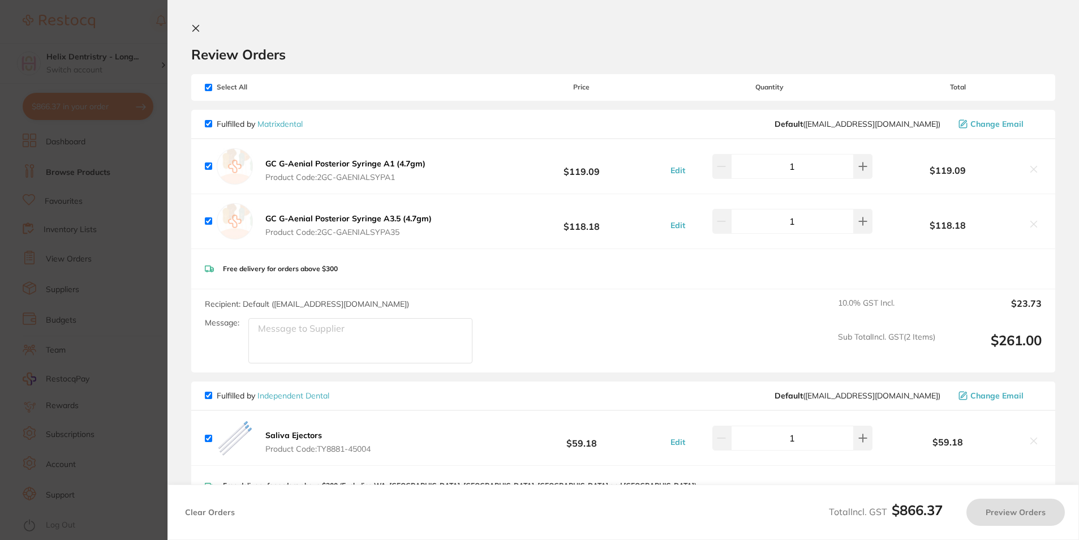
checkbox input "true"
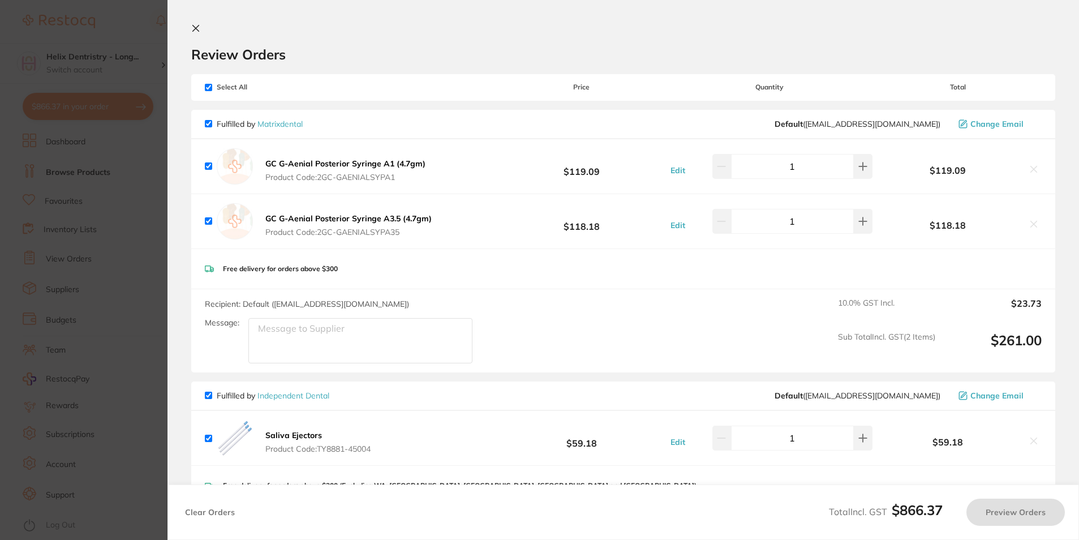
checkbox input "true"
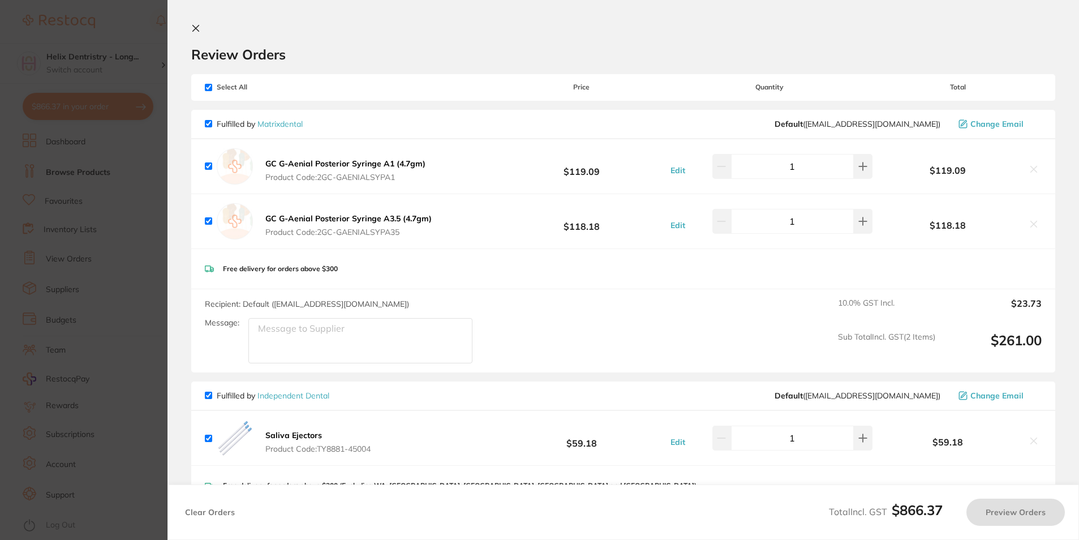
checkbox input "true"
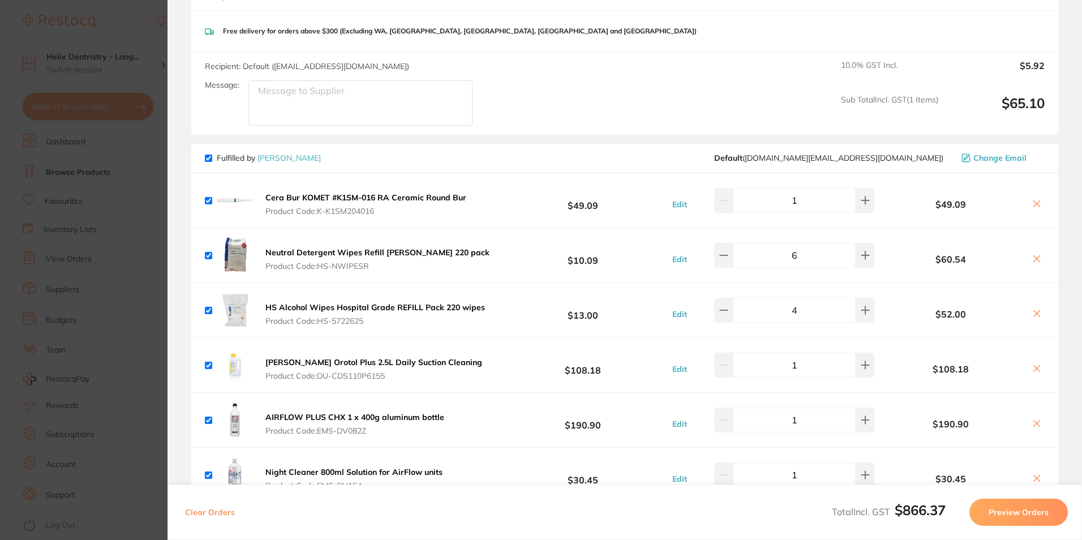
scroll to position [509, 0]
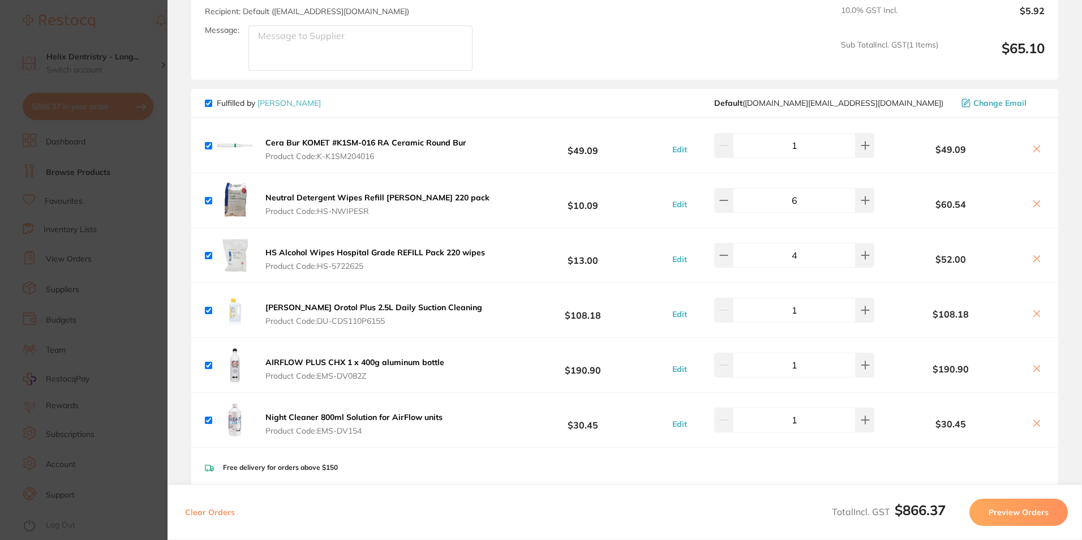
click at [1034, 200] on icon at bounding box center [1036, 203] width 9 height 9
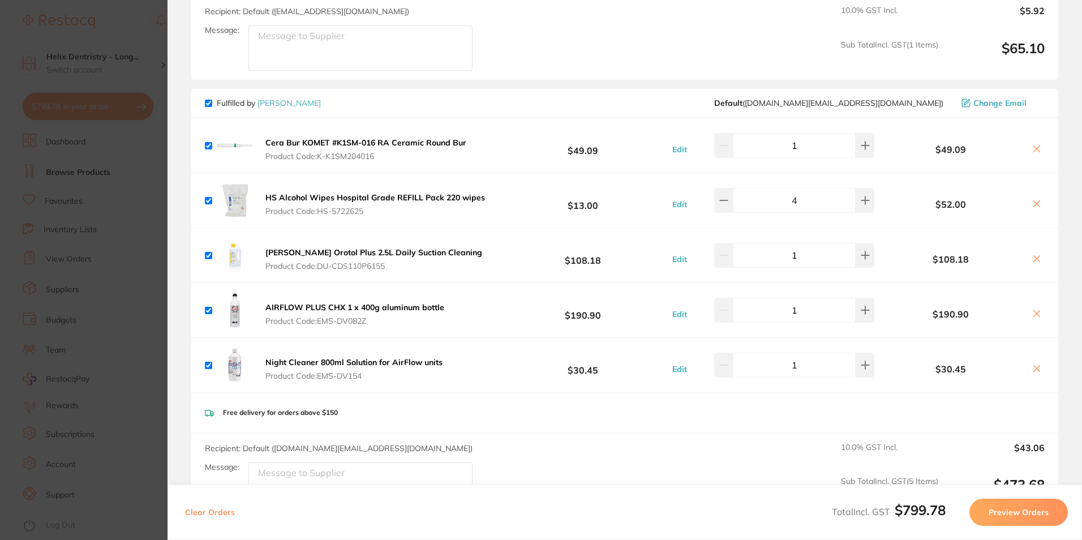
click at [1032, 199] on icon at bounding box center [1036, 203] width 9 height 9
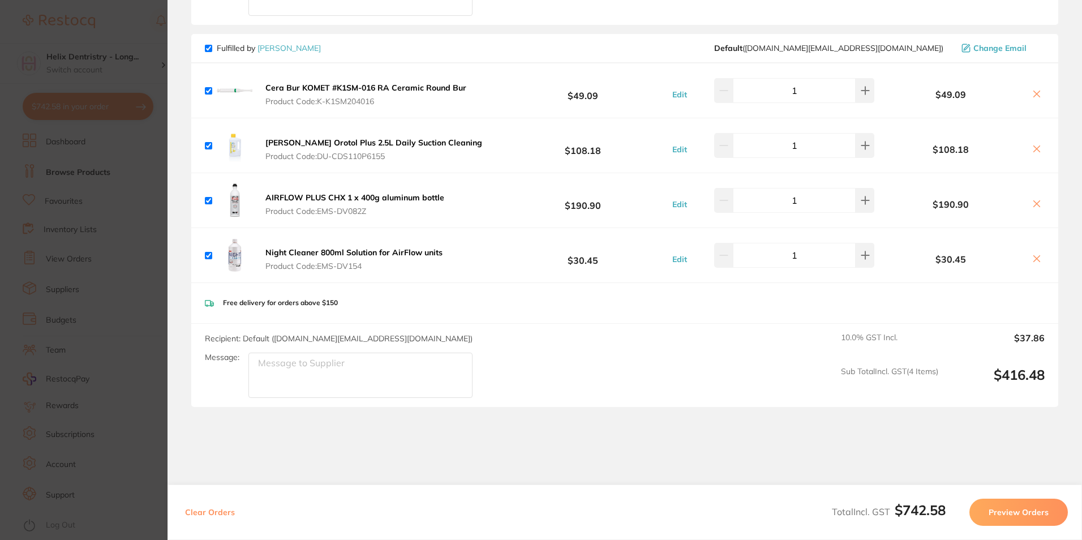
scroll to position [566, 0]
click at [1034, 149] on icon at bounding box center [1036, 147] width 9 height 9
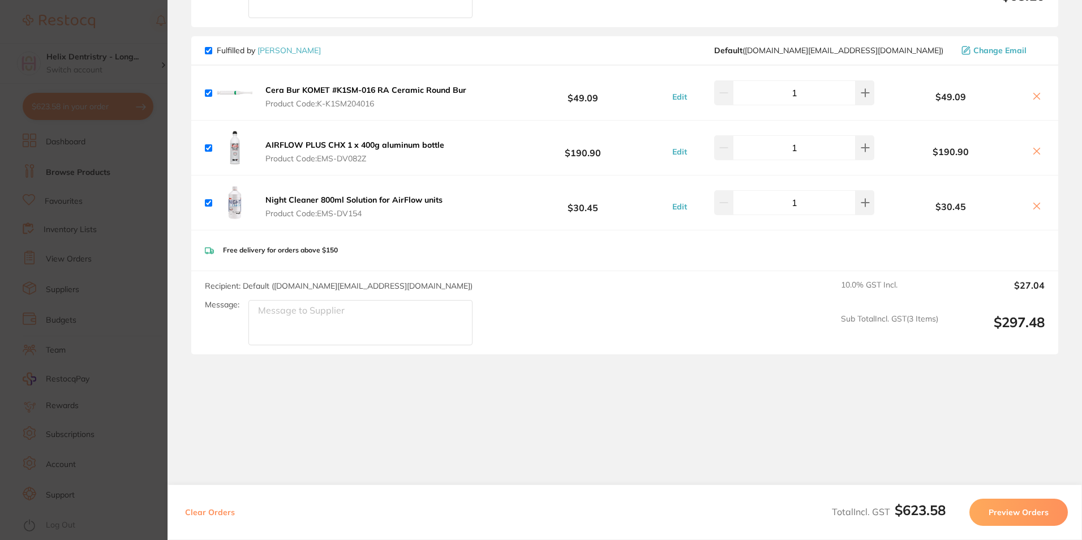
scroll to position [562, 0]
drag, startPoint x: 1032, startPoint y: 204, endPoint x: 1027, endPoint y: 153, distance: 50.6
click at [1034, 204] on icon at bounding box center [1037, 206] width 6 height 6
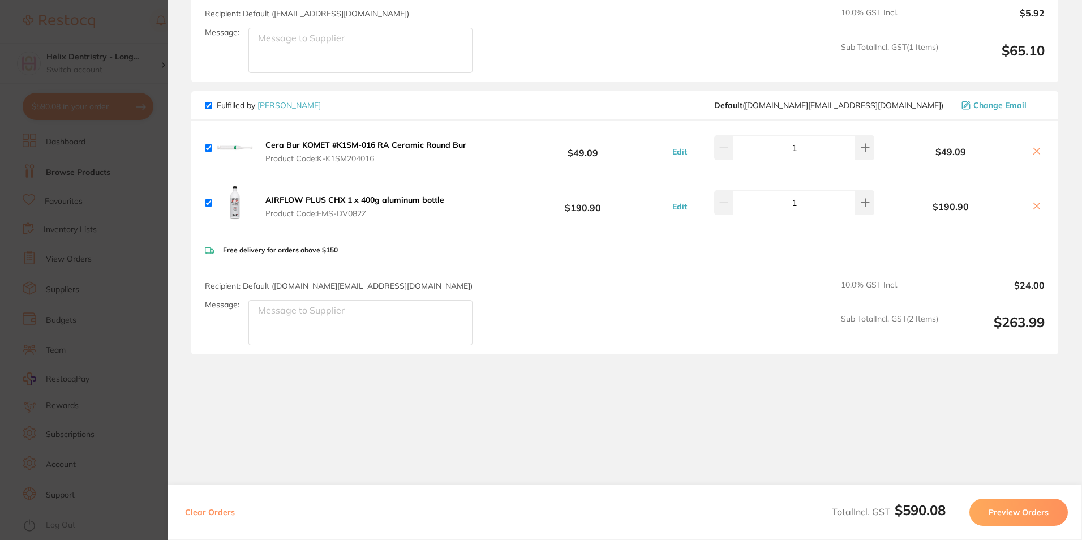
click at [1032, 204] on icon at bounding box center [1036, 205] width 9 height 9
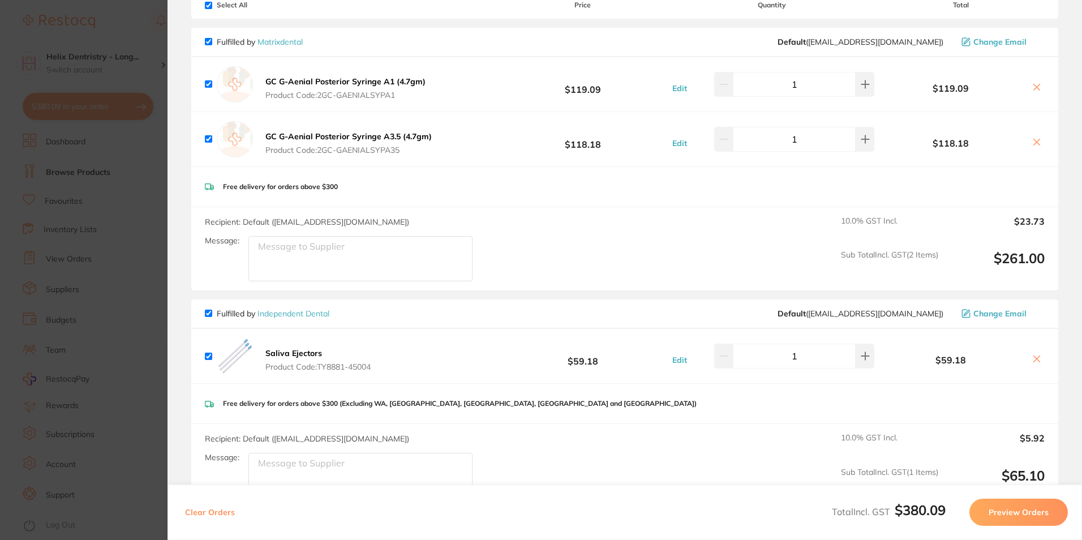
scroll to position [0, 0]
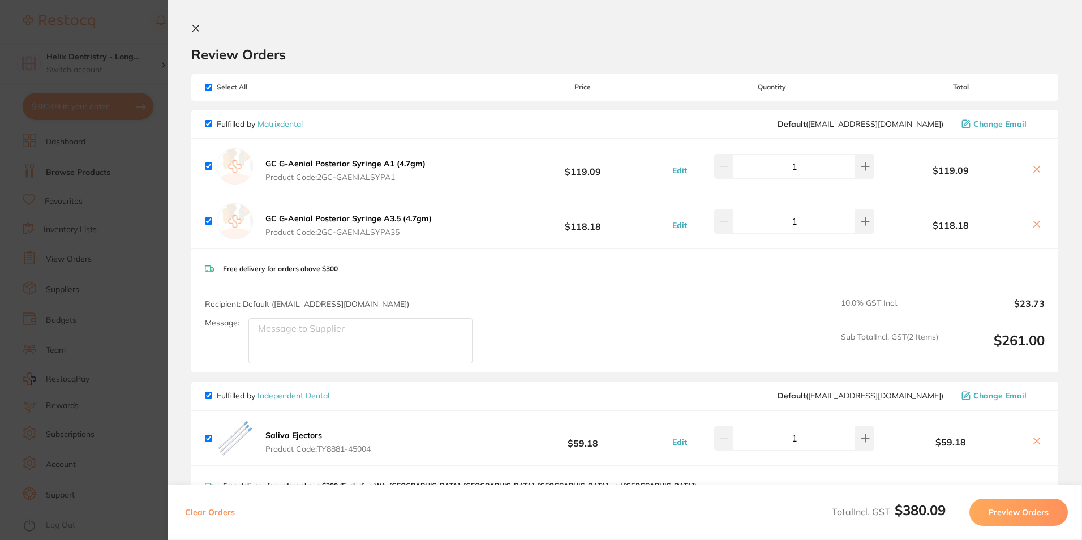
click at [1038, 168] on icon at bounding box center [1036, 169] width 9 height 9
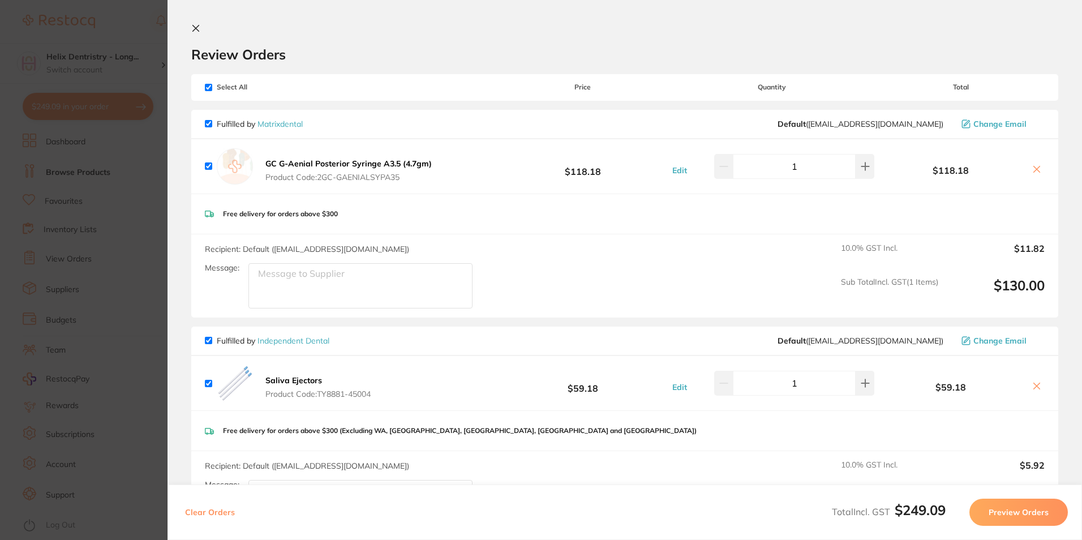
click at [1034, 174] on button at bounding box center [1036, 170] width 16 height 12
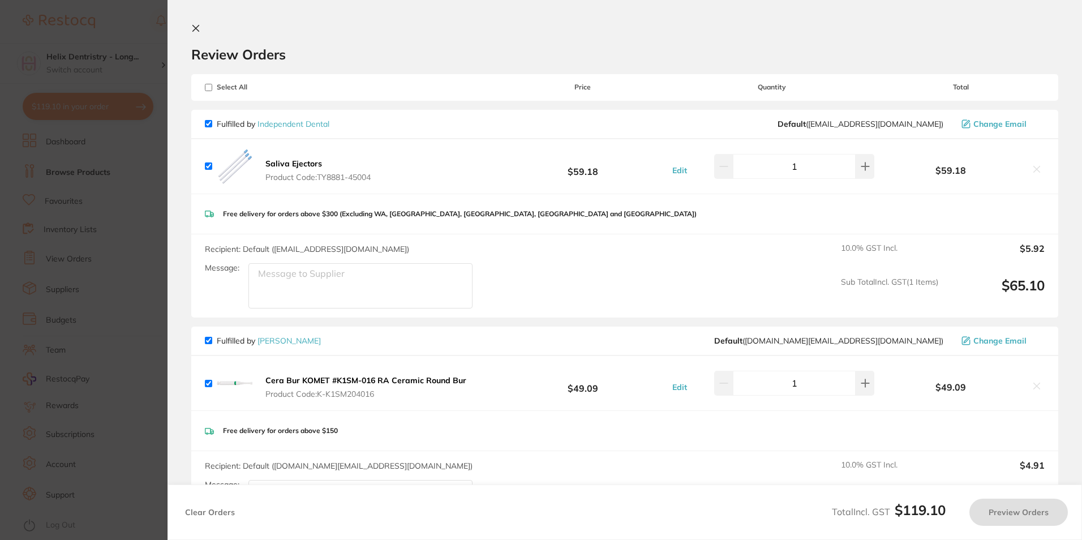
checkbox input "true"
click at [196, 30] on icon at bounding box center [195, 28] width 9 height 9
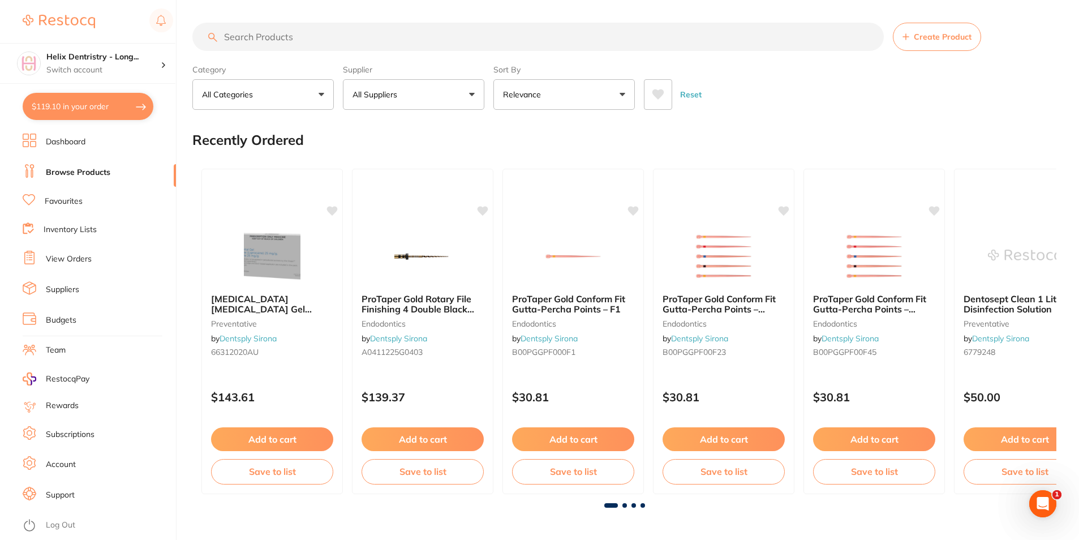
click at [274, 40] on input "search" at bounding box center [537, 37] width 691 height 28
type input "gloves"
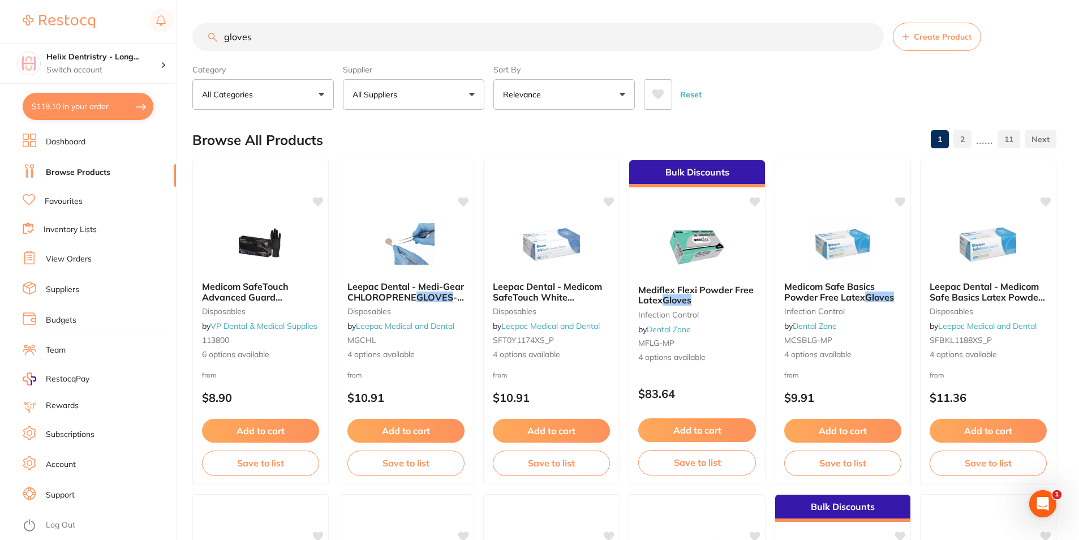
drag, startPoint x: 423, startPoint y: 98, endPoint x: 395, endPoint y: 176, distance: 82.8
click at [423, 98] on button "All Suppliers" at bounding box center [413, 94] width 141 height 31
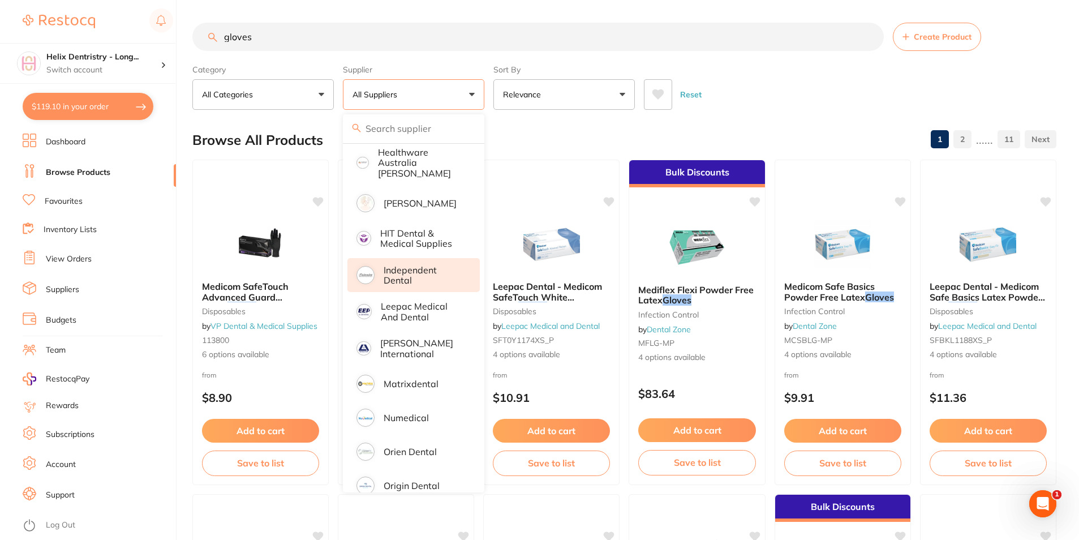
scroll to position [279, 0]
click at [428, 265] on p "Independent Dental" at bounding box center [424, 275] width 80 height 21
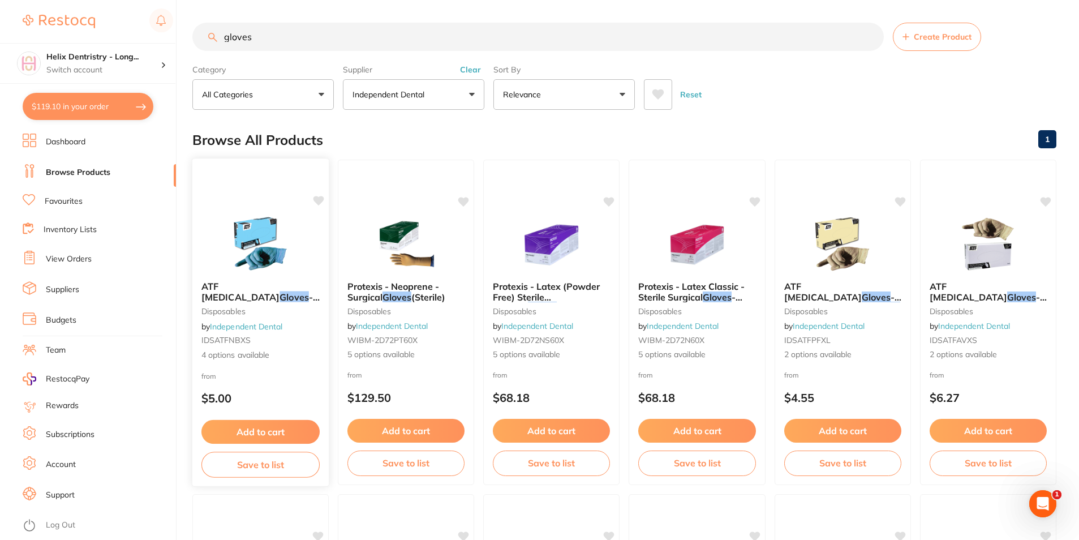
scroll to position [0, 0]
click at [280, 291] on span "- Nitrile - BLUE" at bounding box center [260, 302] width 118 height 22
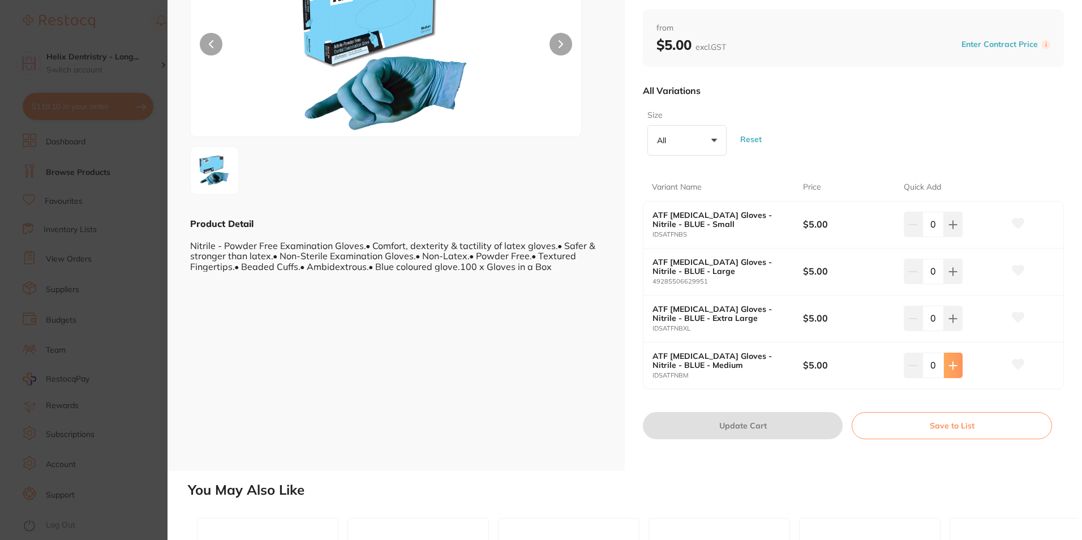
click at [955, 363] on button at bounding box center [953, 364] width 19 height 25
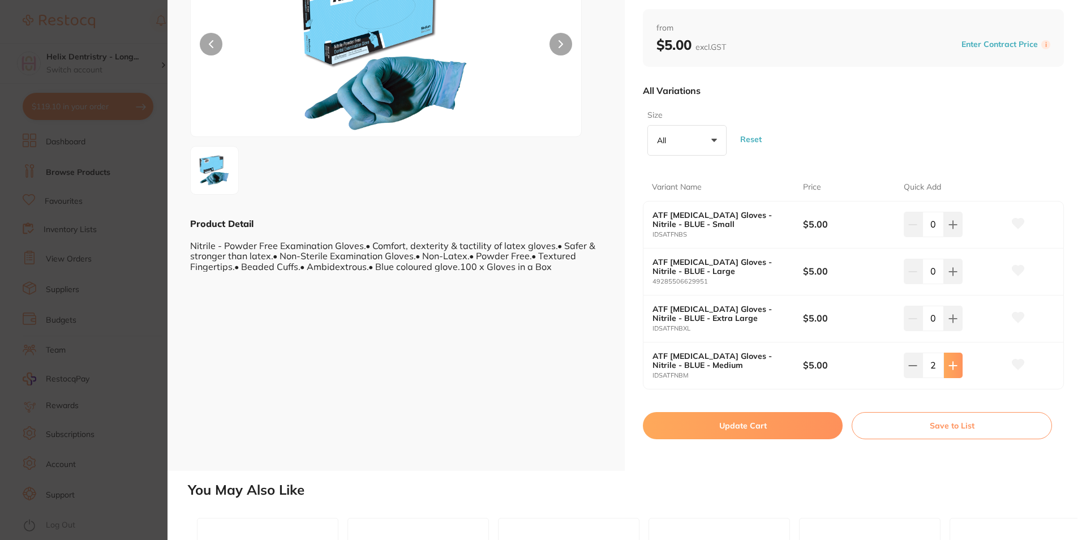
click at [955, 363] on button at bounding box center [953, 364] width 19 height 25
click at [955, 363] on button at bounding box center [950, 364] width 19 height 25
type input "5"
click at [794, 425] on button "Update Cart" at bounding box center [743, 425] width 200 height 27
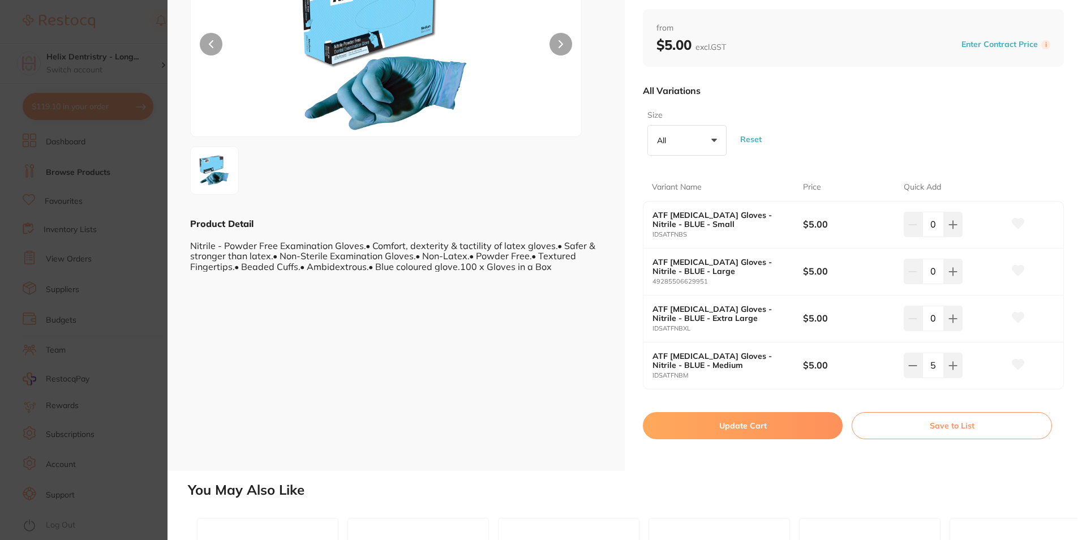
checkbox input "false"
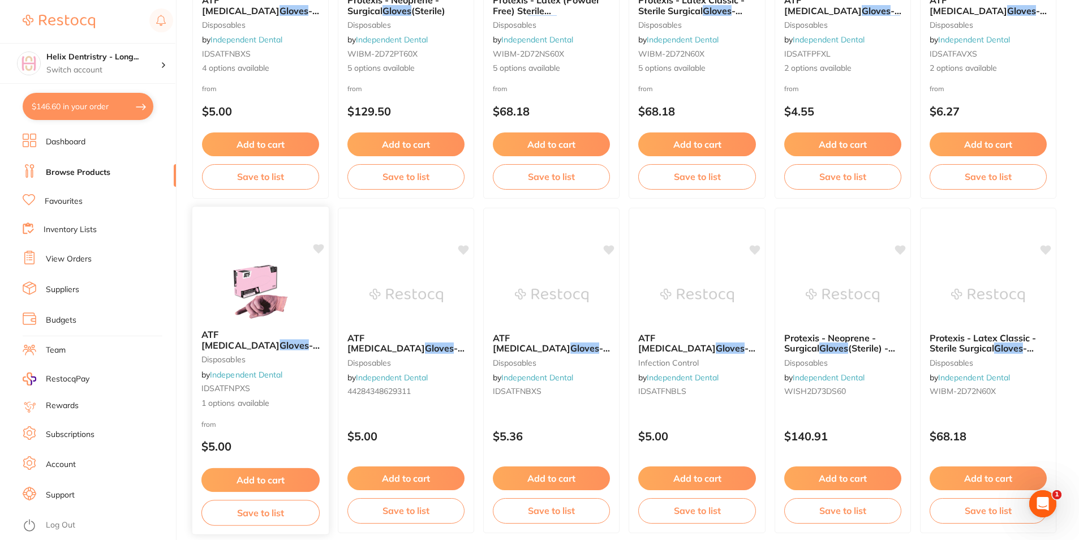
scroll to position [340, 0]
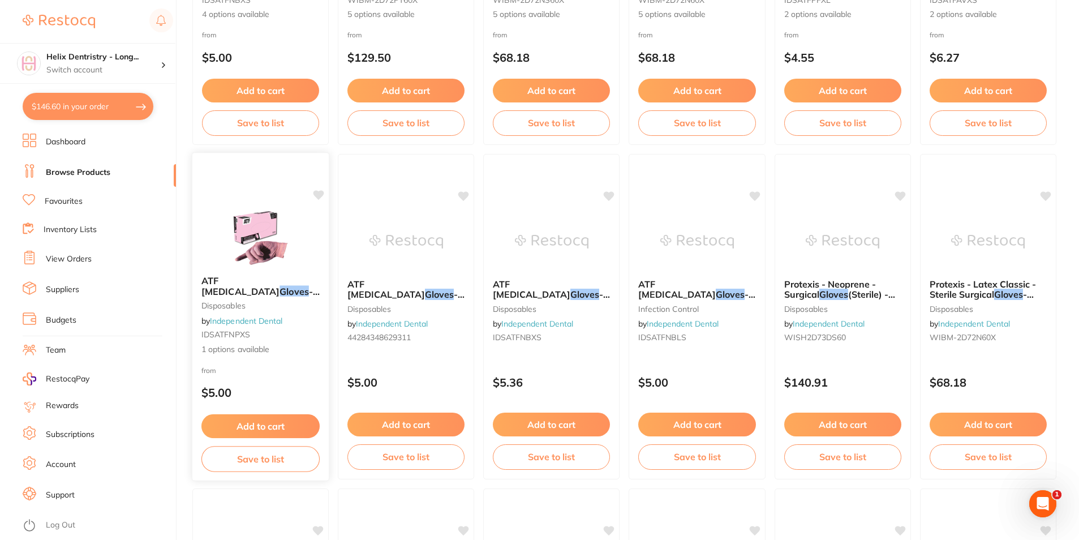
click at [265, 425] on button "Add to cart" at bounding box center [260, 426] width 118 height 24
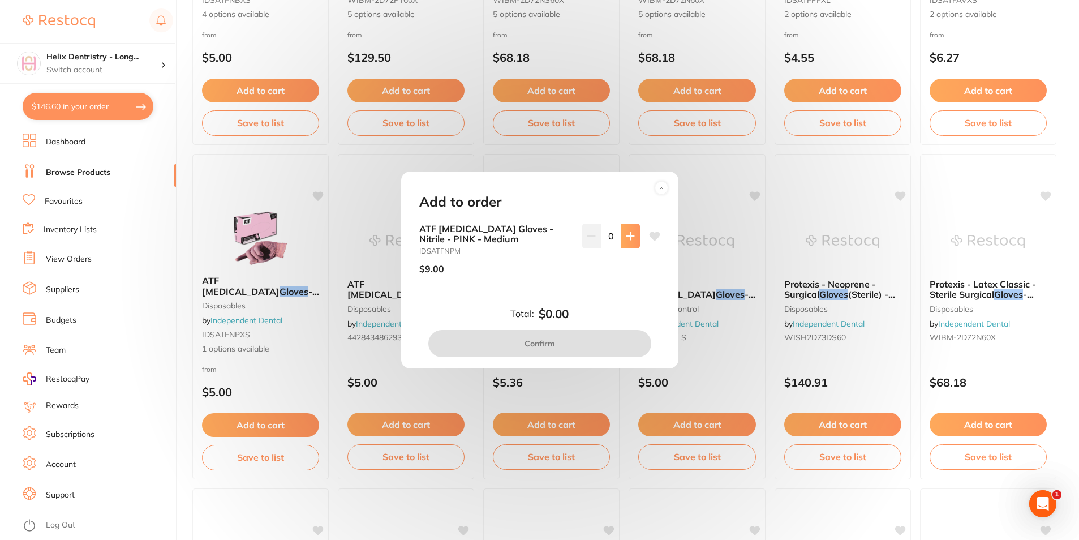
scroll to position [0, 0]
click at [657, 185] on circle at bounding box center [661, 188] width 13 height 13
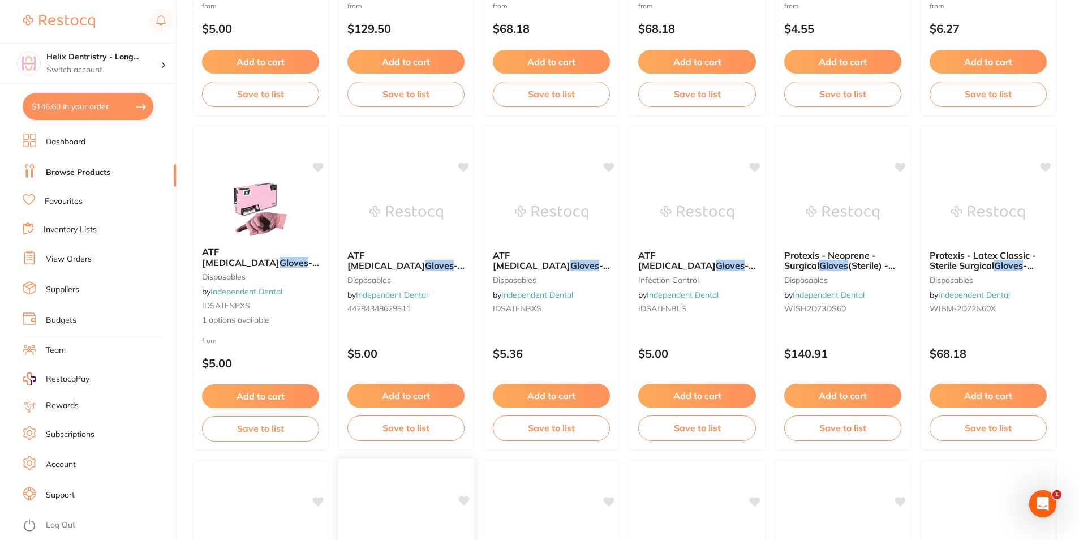
scroll to position [453, 0]
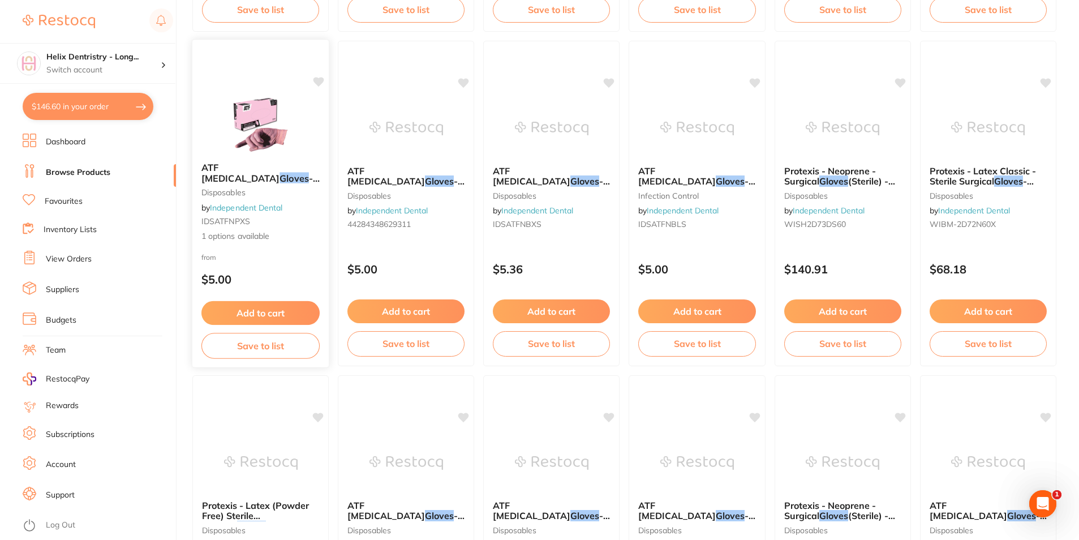
click at [214, 166] on span "ATF Dental Examination" at bounding box center [240, 173] width 78 height 22
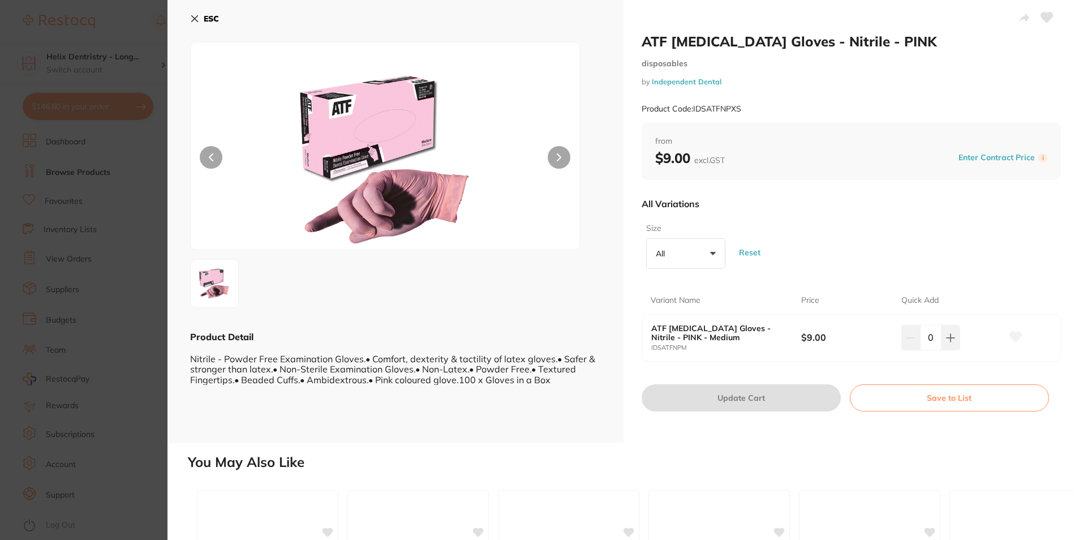
click at [715, 253] on button "All +0" at bounding box center [685, 253] width 79 height 31
click at [715, 253] on button "All +0" at bounding box center [686, 253] width 79 height 31
click at [219, 19] on div "ESC" at bounding box center [396, 25] width 412 height 33
click at [190, 14] on div "ESC Product Detail Nitrile - Powder Free Examination Gloves.• Comfort, dexterit…" at bounding box center [395, 221] width 457 height 443
click at [196, 14] on icon at bounding box center [194, 18] width 9 height 9
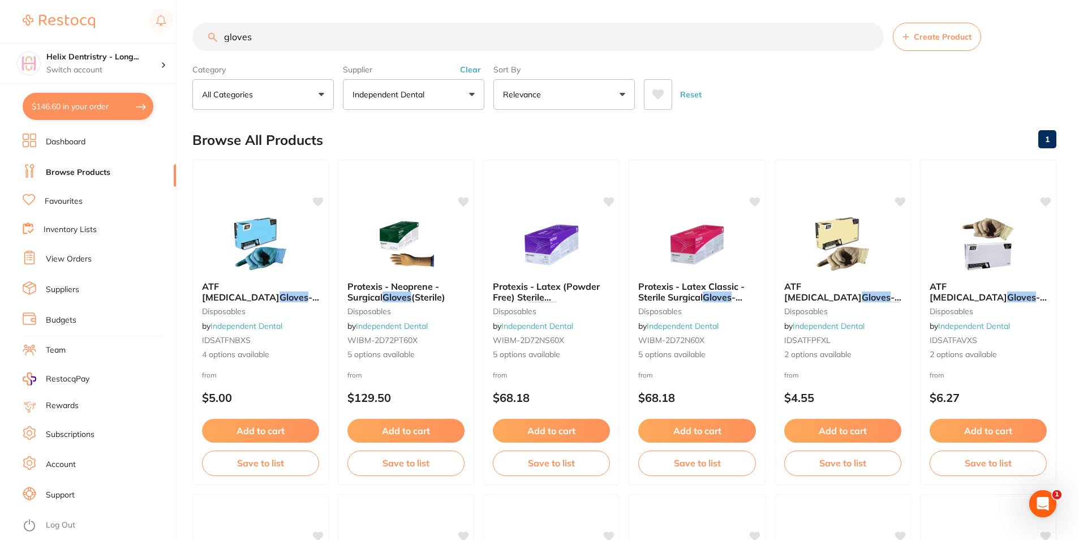
click at [442, 104] on button "Independent Dental" at bounding box center [413, 94] width 141 height 31
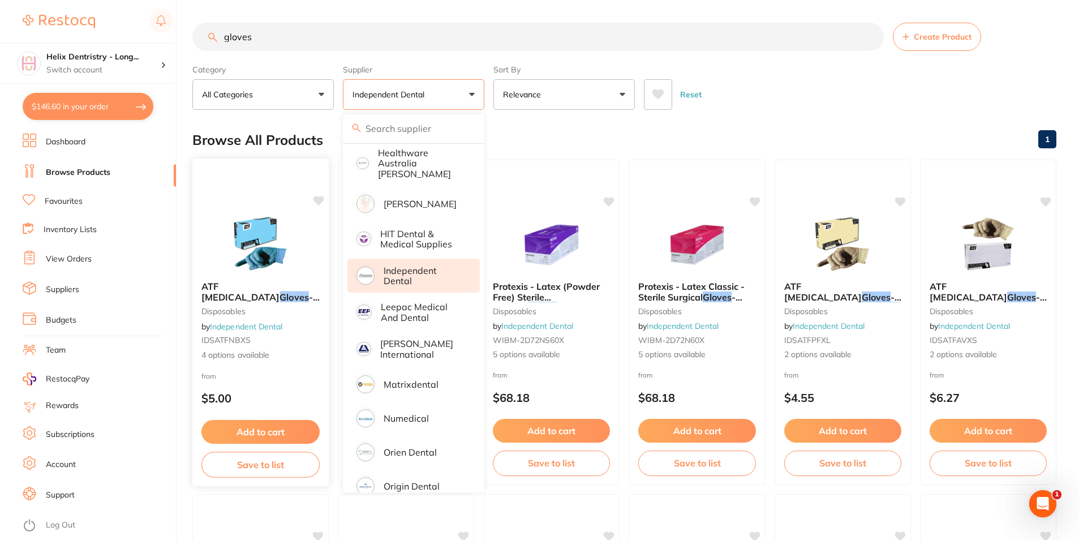
click at [234, 294] on span "- Nitrile - BLUE" at bounding box center [260, 302] width 118 height 22
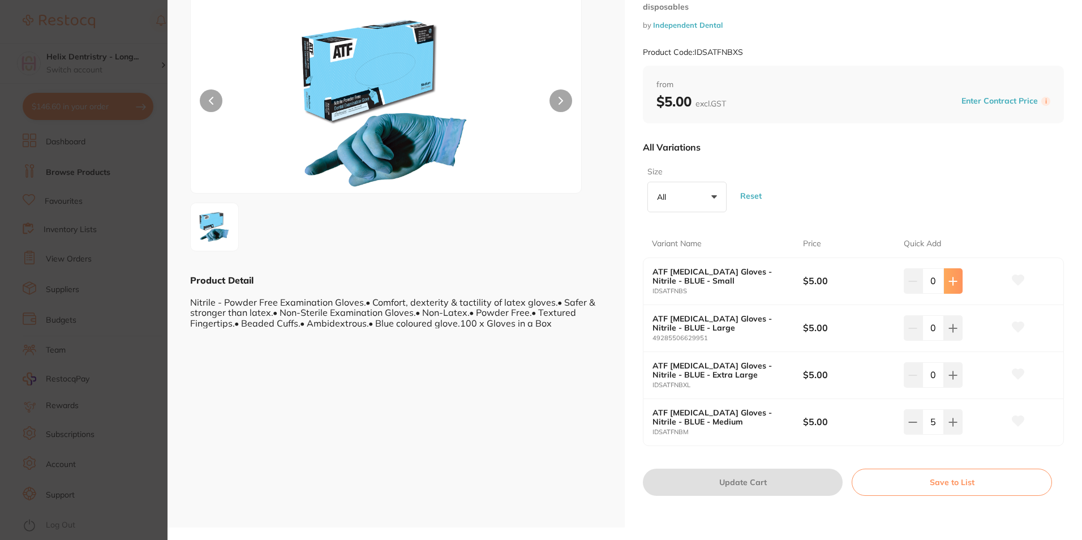
click at [948, 284] on icon at bounding box center [952, 281] width 9 height 9
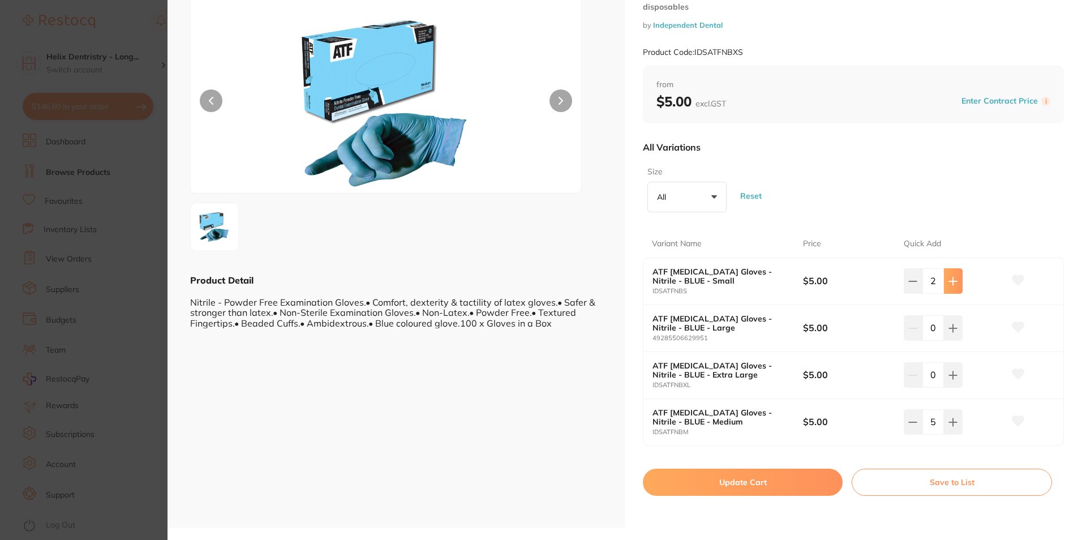
click at [948, 284] on icon at bounding box center [952, 281] width 9 height 9
click at [949, 284] on icon at bounding box center [952, 280] width 7 height 7
click at [948, 284] on icon at bounding box center [950, 280] width 7 height 7
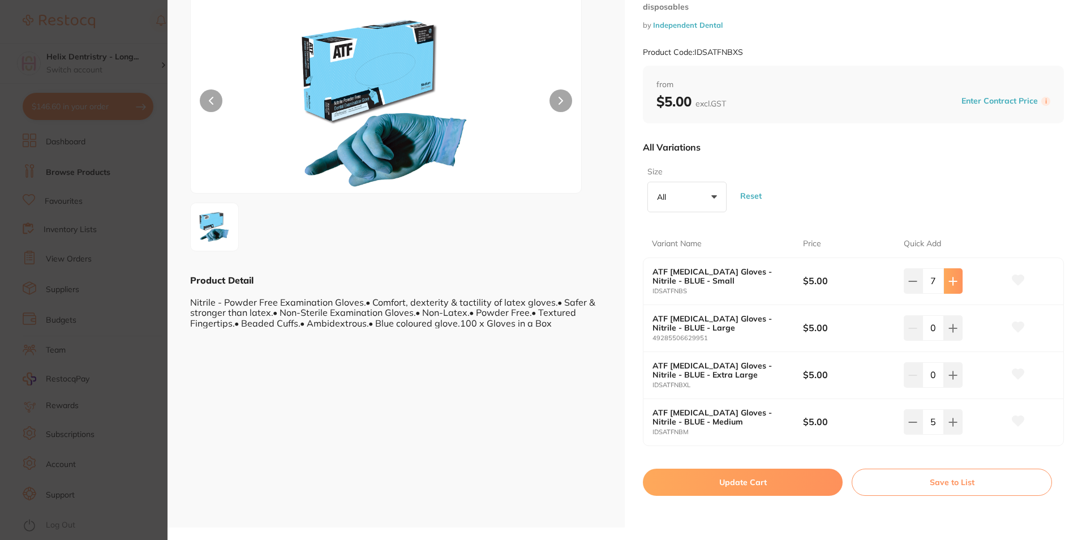
click at [950, 281] on icon at bounding box center [952, 280] width 7 height 7
type input "8"
click at [791, 479] on button "Update Cart" at bounding box center [741, 481] width 199 height 27
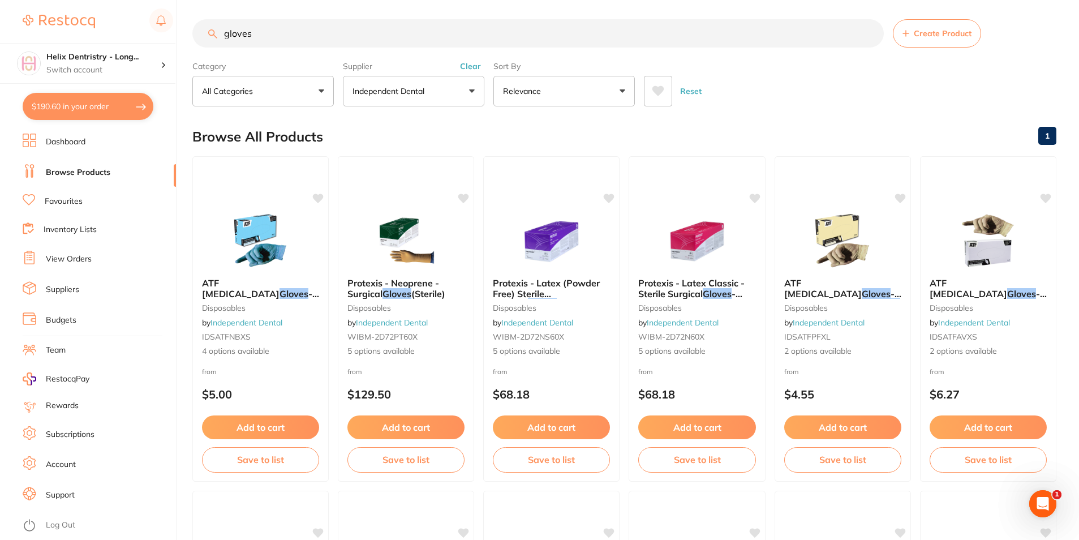
click at [92, 105] on button "$190.60 in your order" at bounding box center [88, 106] width 131 height 27
checkbox input "true"
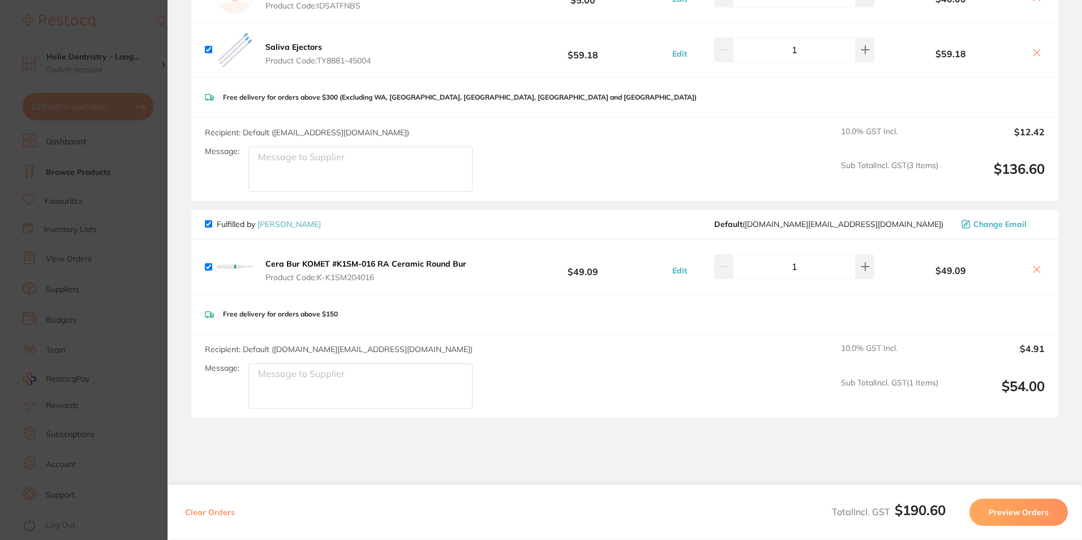
click at [205, 222] on input "checkbox" at bounding box center [208, 223] width 7 height 7
checkbox input "false"
click at [1045, 512] on button "Preview Orders" at bounding box center [1018, 511] width 98 height 27
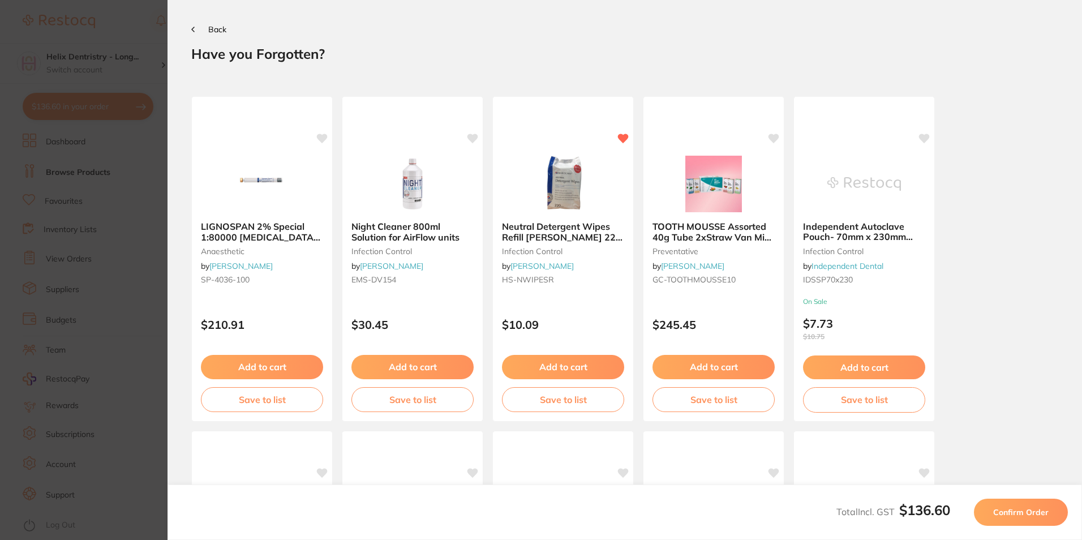
click at [1006, 514] on span "Confirm Order" at bounding box center [1020, 512] width 55 height 10
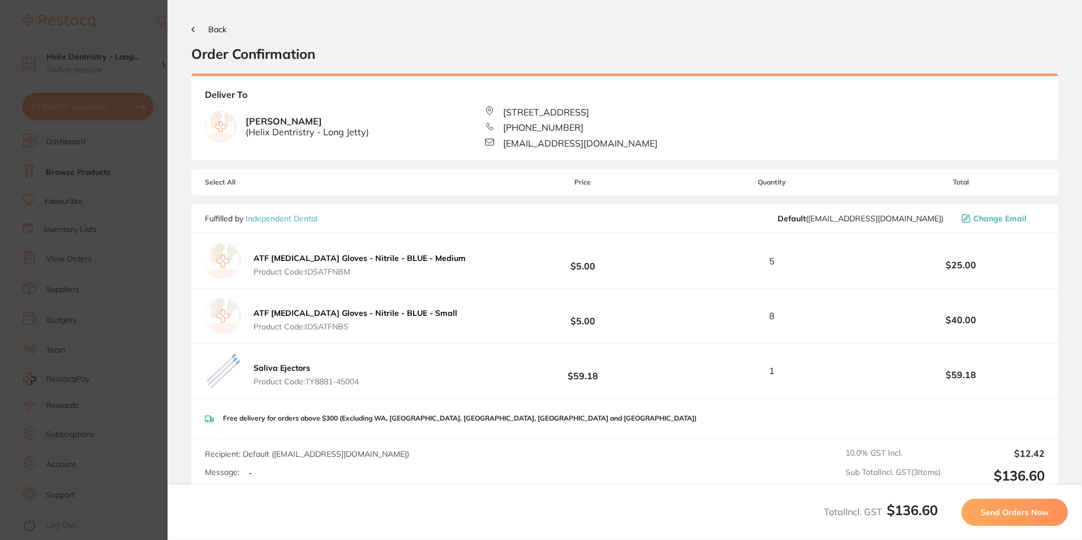
click at [1032, 511] on span "Send Orders Now" at bounding box center [1014, 512] width 68 height 10
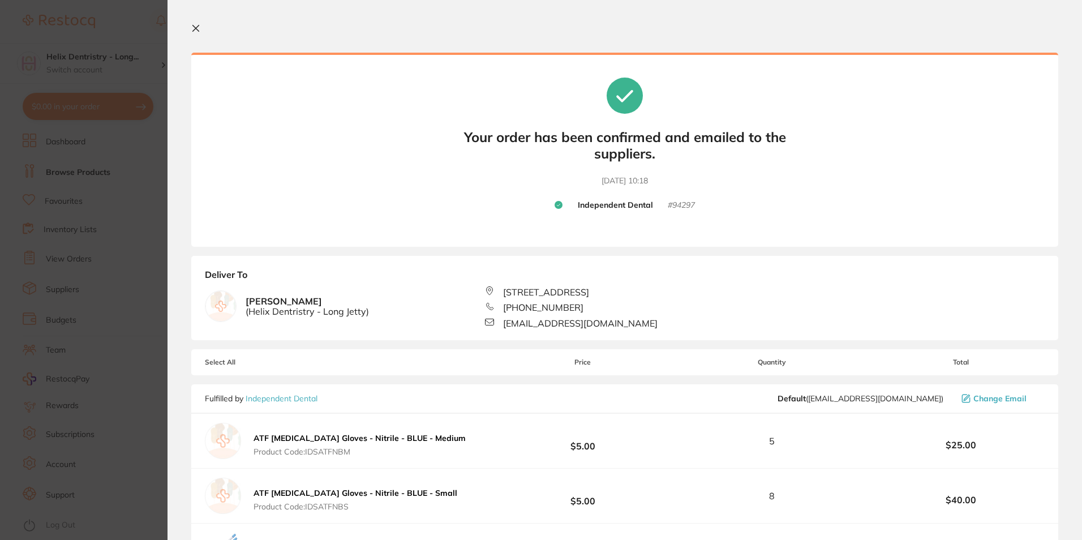
click at [198, 32] on icon at bounding box center [195, 28] width 9 height 9
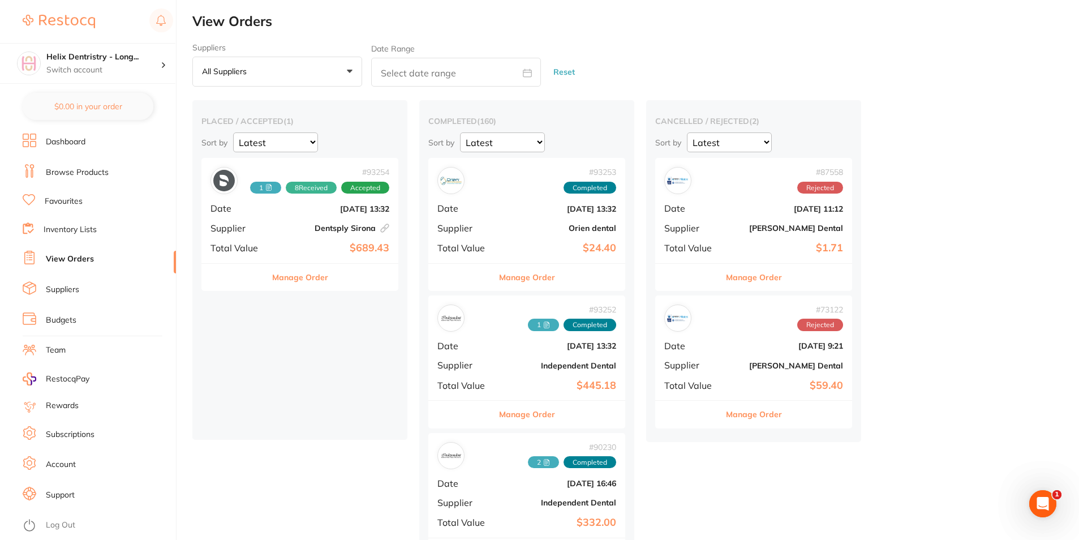
checkbox input "false"
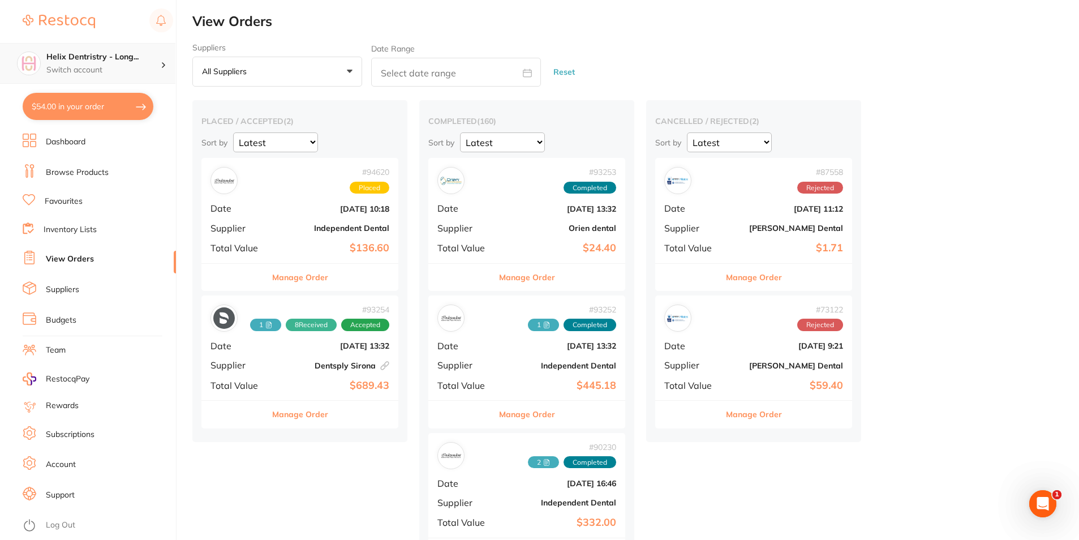
click at [88, 70] on p "Switch account" at bounding box center [103, 69] width 114 height 11
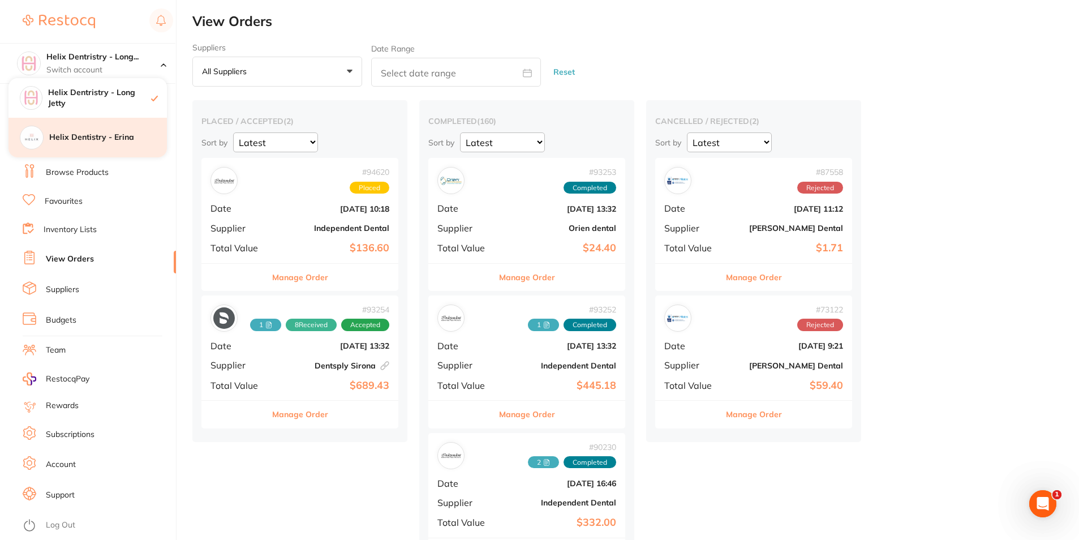
click at [96, 140] on h4 "Helix Dentistry - Erina" at bounding box center [108, 137] width 118 height 11
